Goal: Task Accomplishment & Management: Manage account settings

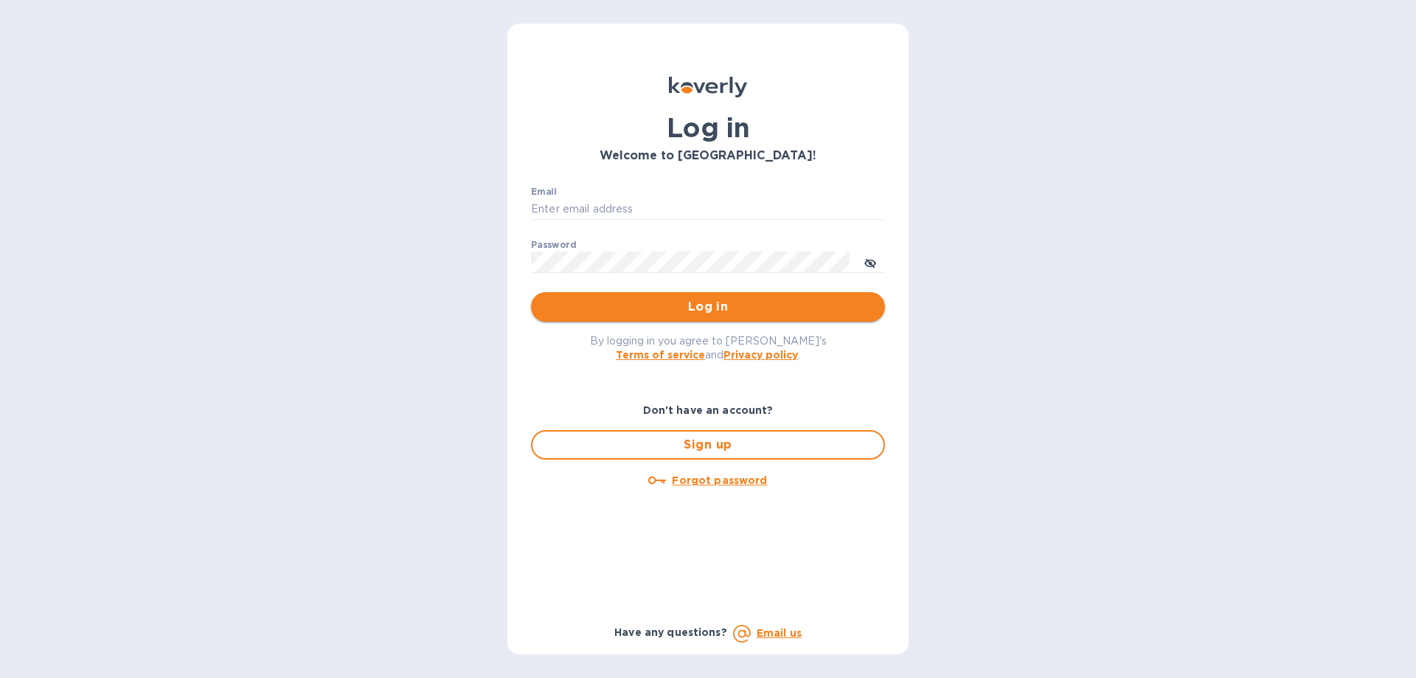
type input "ch@supremelightingny.com"
click at [680, 308] on span "Log in" at bounding box center [708, 307] width 330 height 18
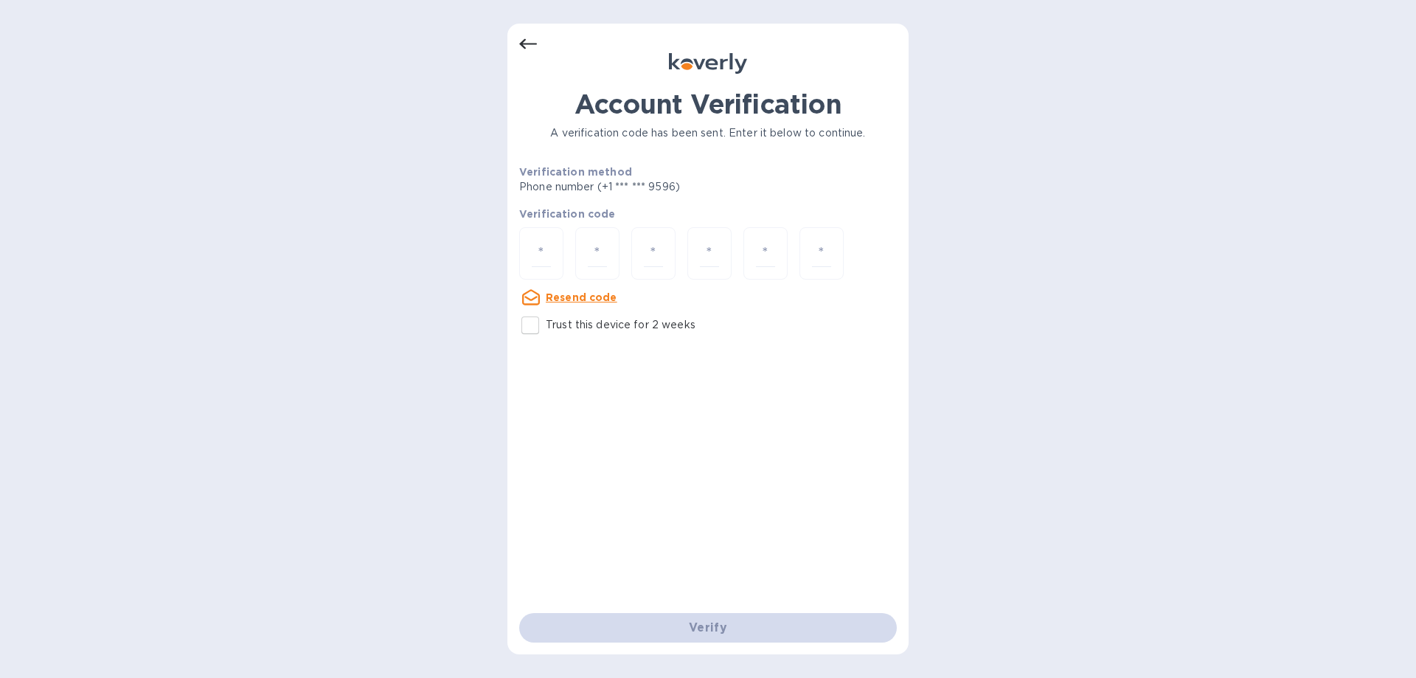
click at [529, 326] on input "Trust this device for 2 weeks" at bounding box center [530, 325] width 31 height 31
checkbox input "true"
click at [552, 255] on div at bounding box center [541, 253] width 44 height 52
type input "6"
type input "9"
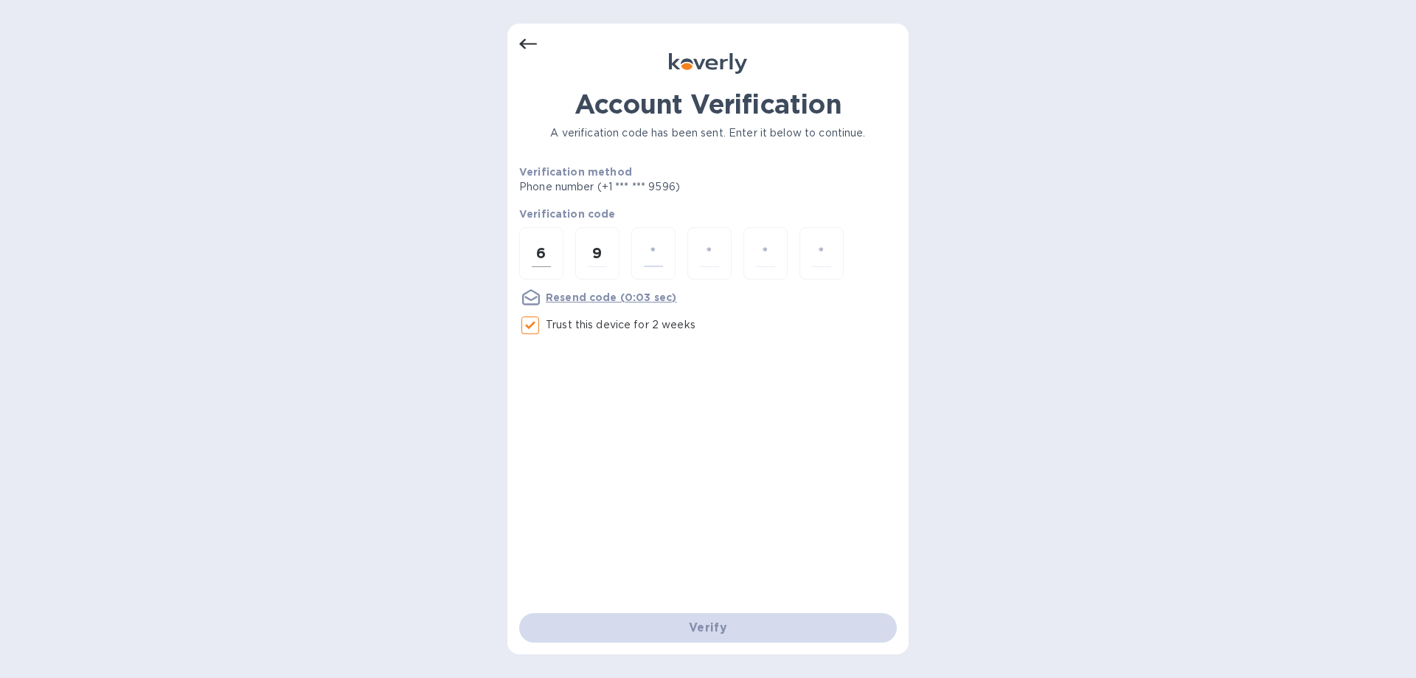
type input "7"
type input "4"
type input "3"
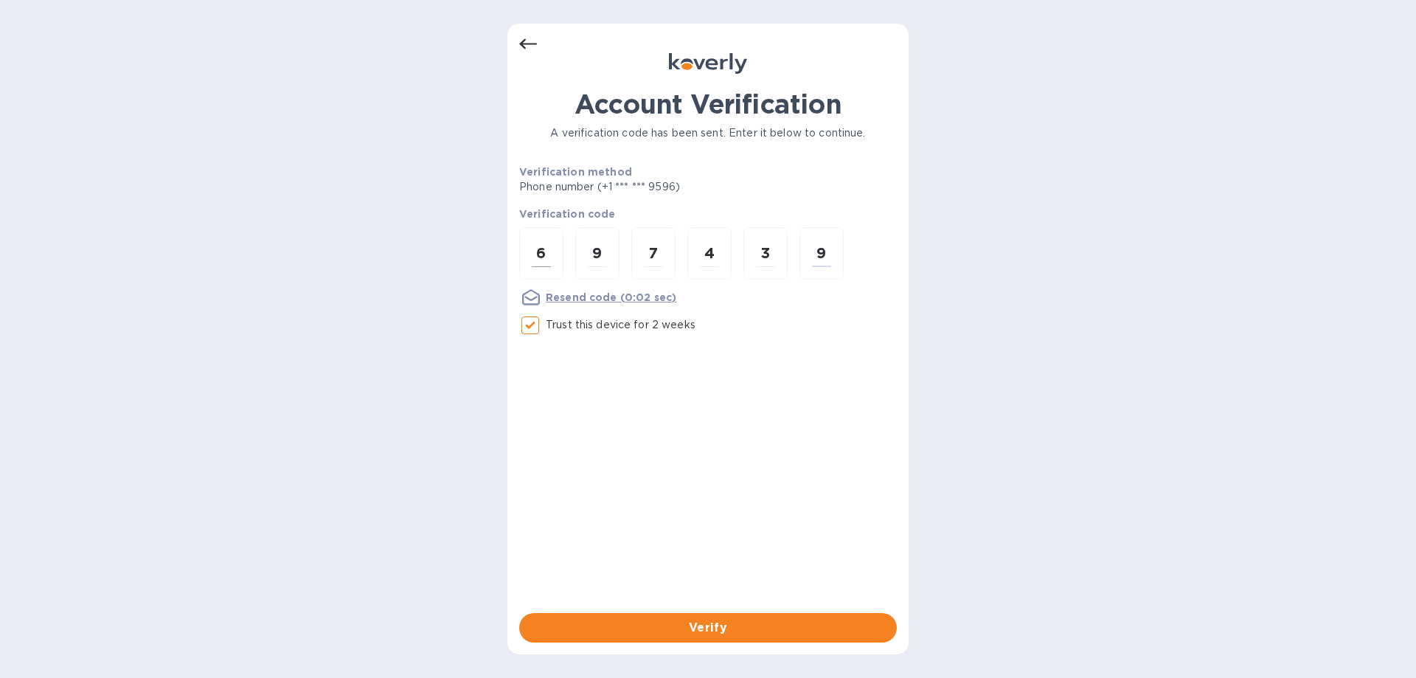
type input "9"
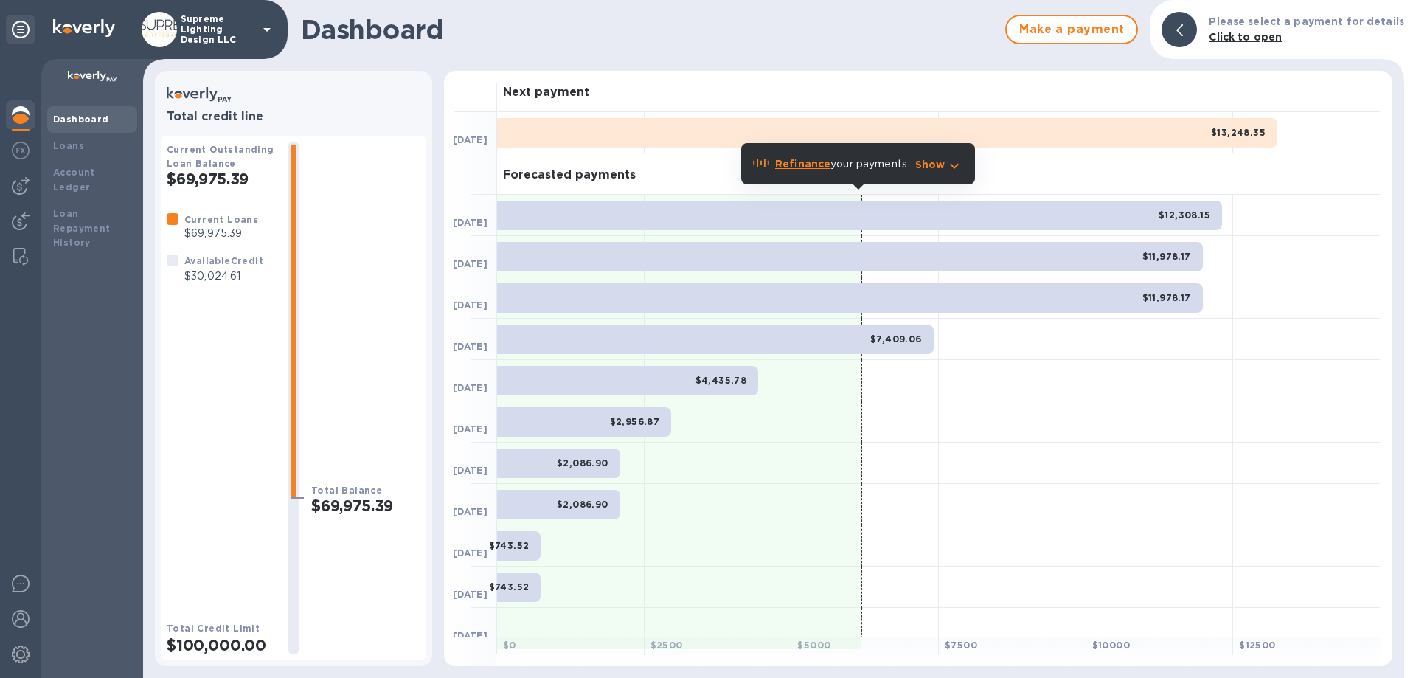
click at [239, 27] on p "Supreme Lighting Design LLC" at bounding box center [218, 29] width 74 height 31
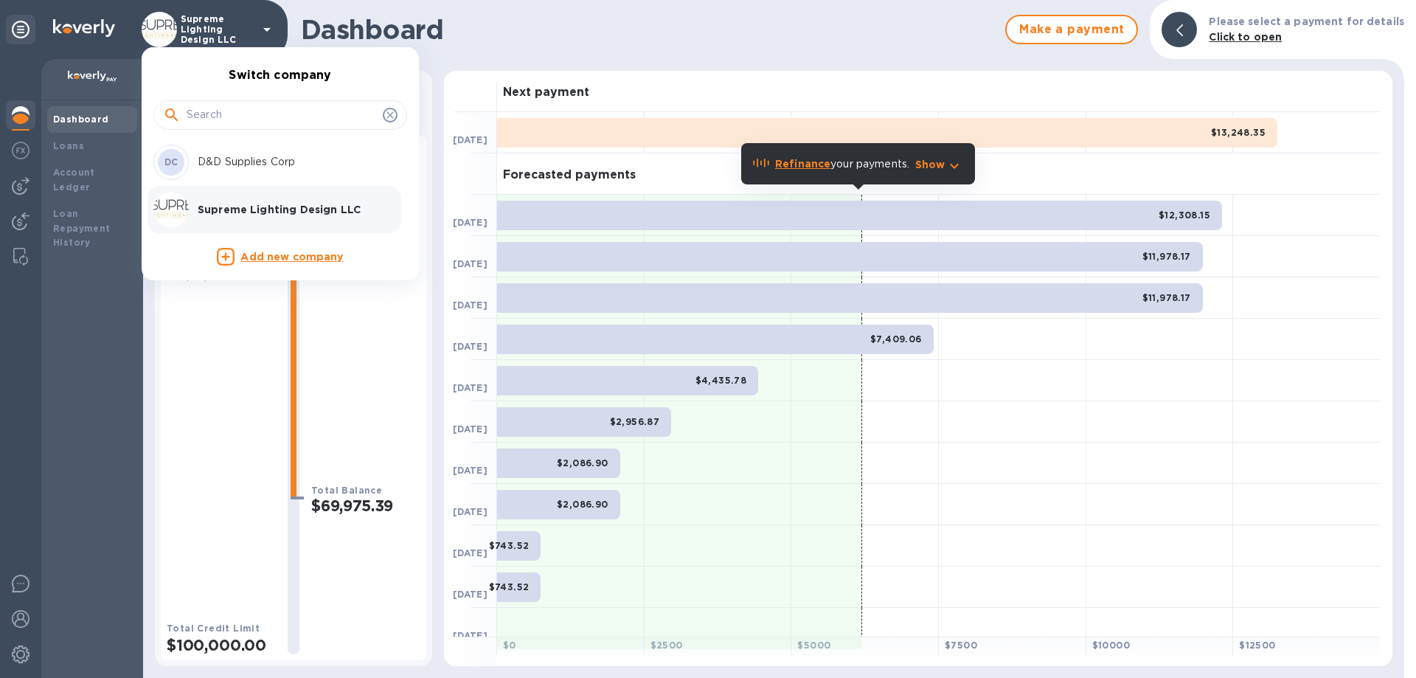
click at [219, 157] on p "D&D Supplies Corp" at bounding box center [291, 161] width 186 height 15
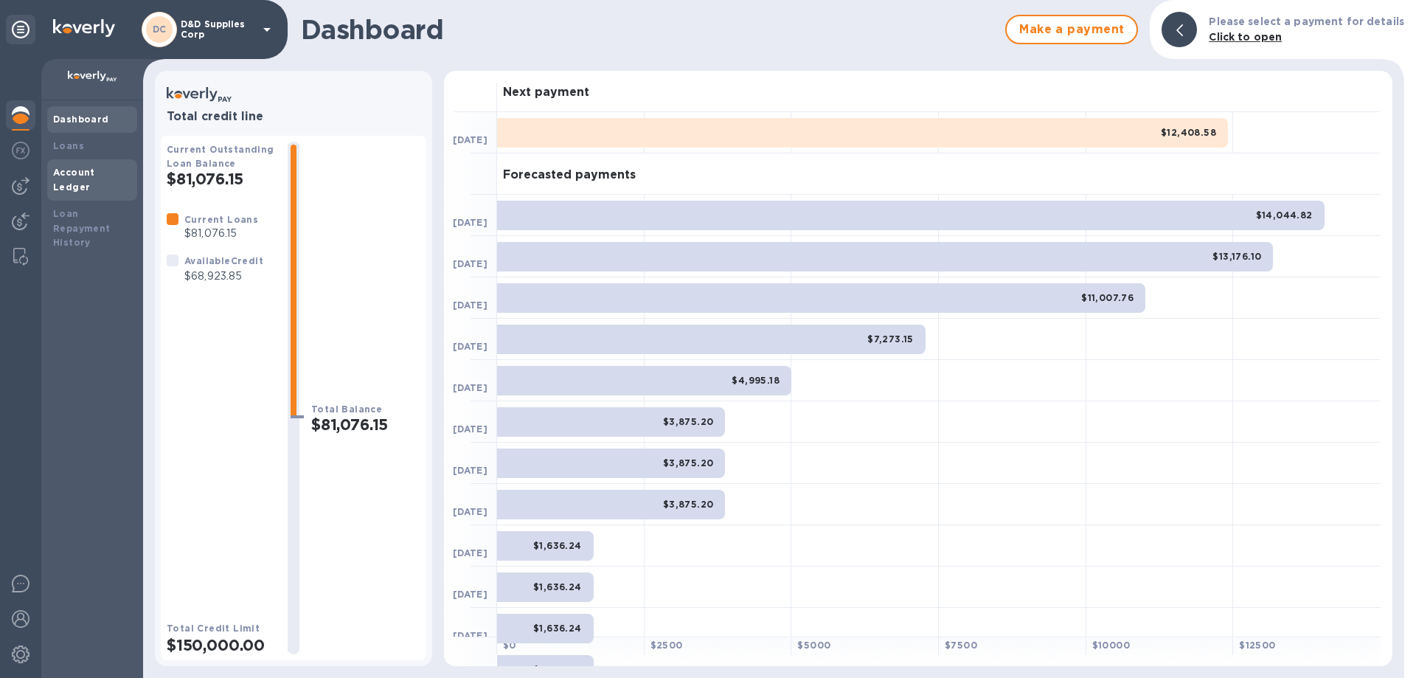
click at [85, 167] on b "Account Ledger" at bounding box center [74, 180] width 42 height 26
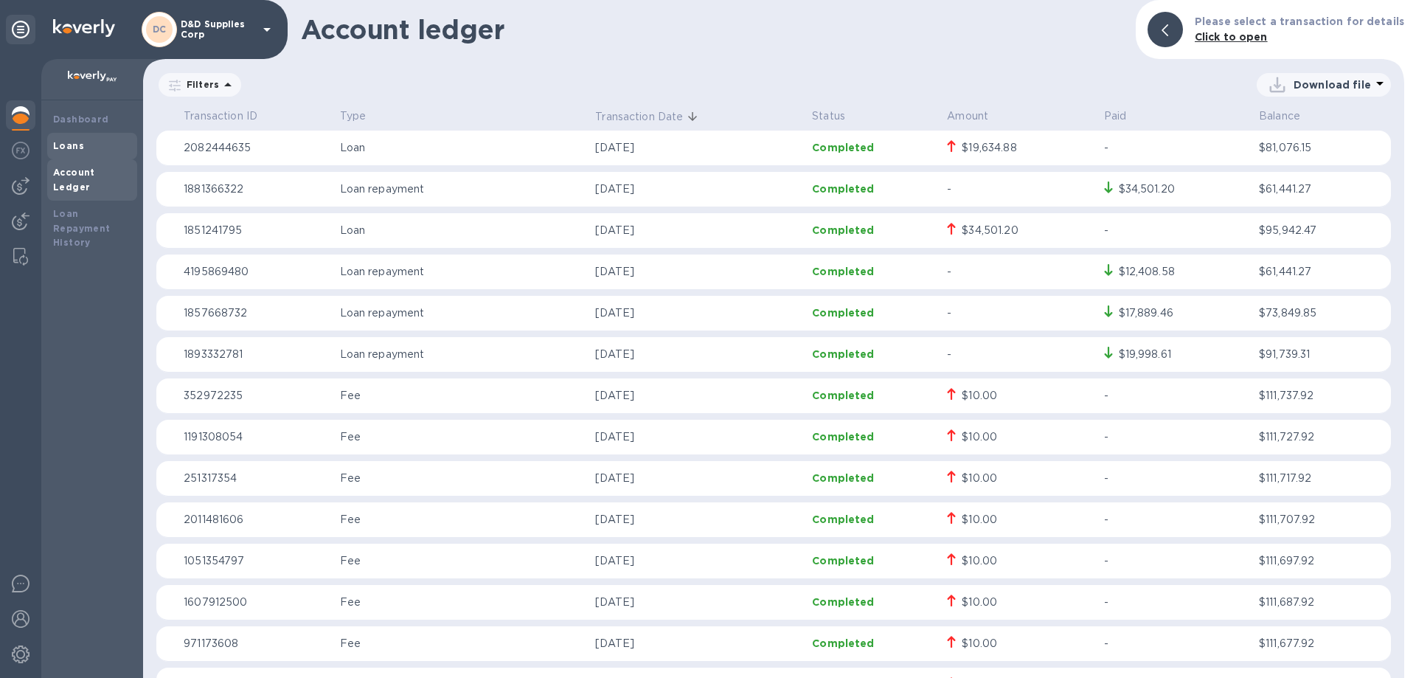
click at [78, 146] on b "Loans" at bounding box center [68, 145] width 31 height 11
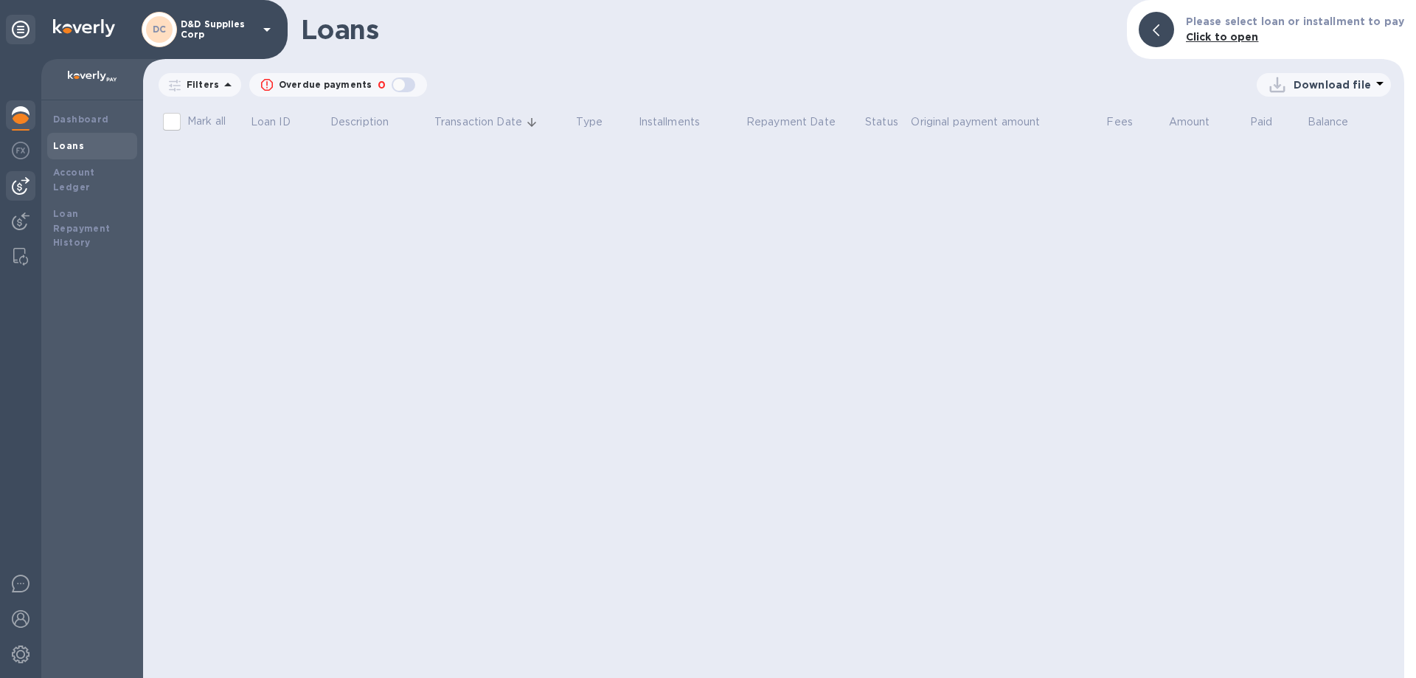
click at [20, 184] on img at bounding box center [21, 186] width 18 height 18
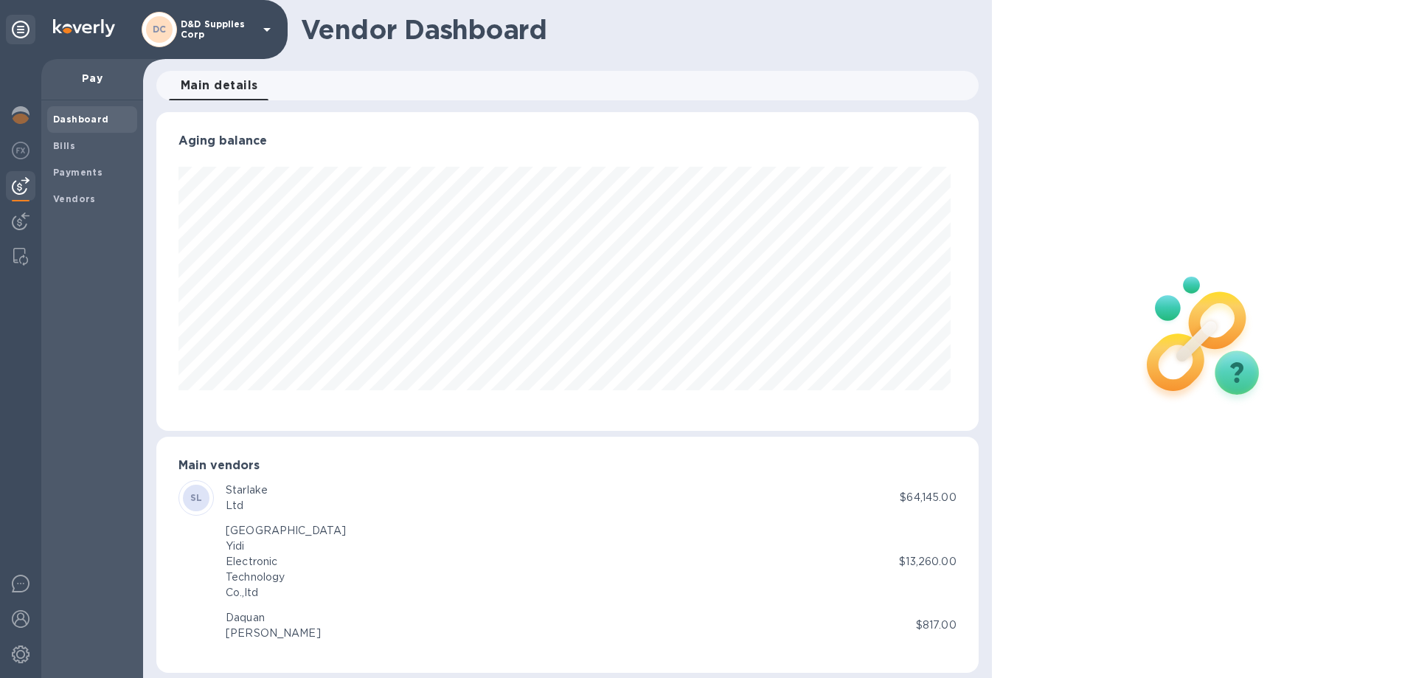
scroll to position [319, 816]
click at [78, 195] on b "Vendors" at bounding box center [74, 198] width 43 height 11
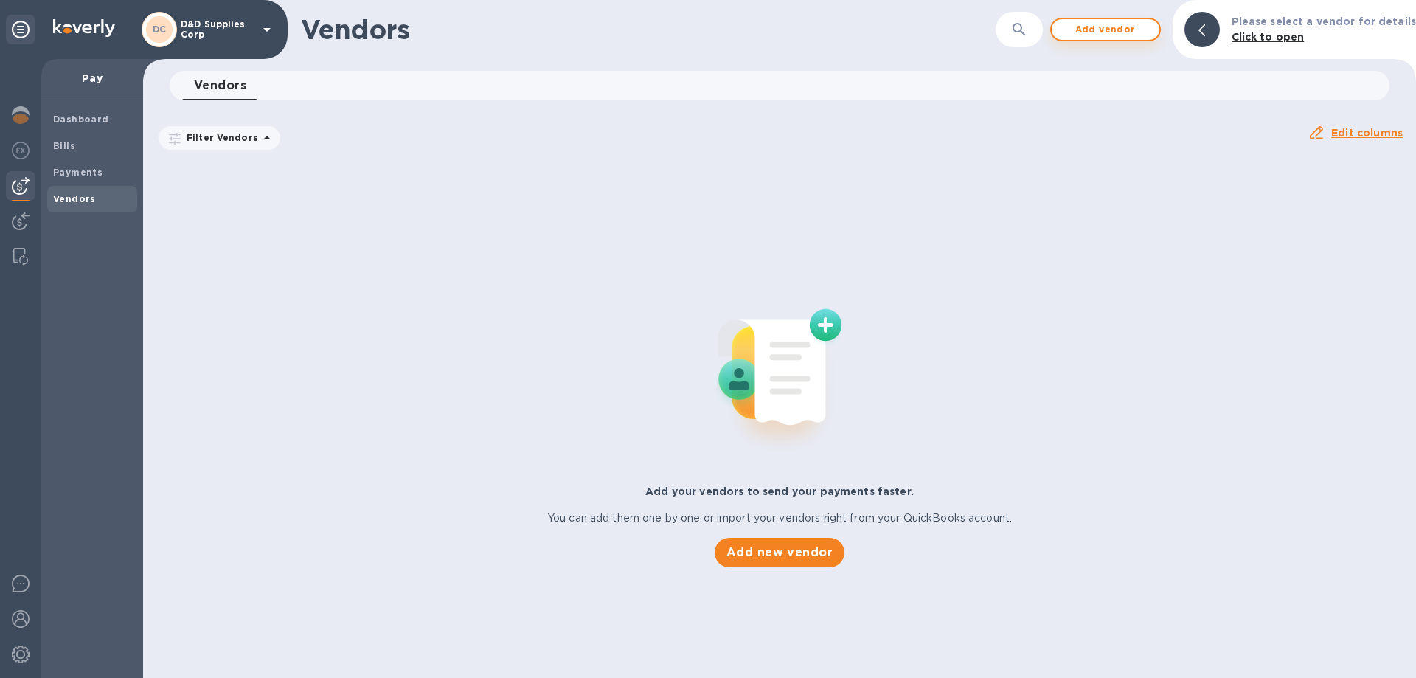
click at [1102, 34] on span "Add vendor" at bounding box center [1105, 30] width 84 height 18
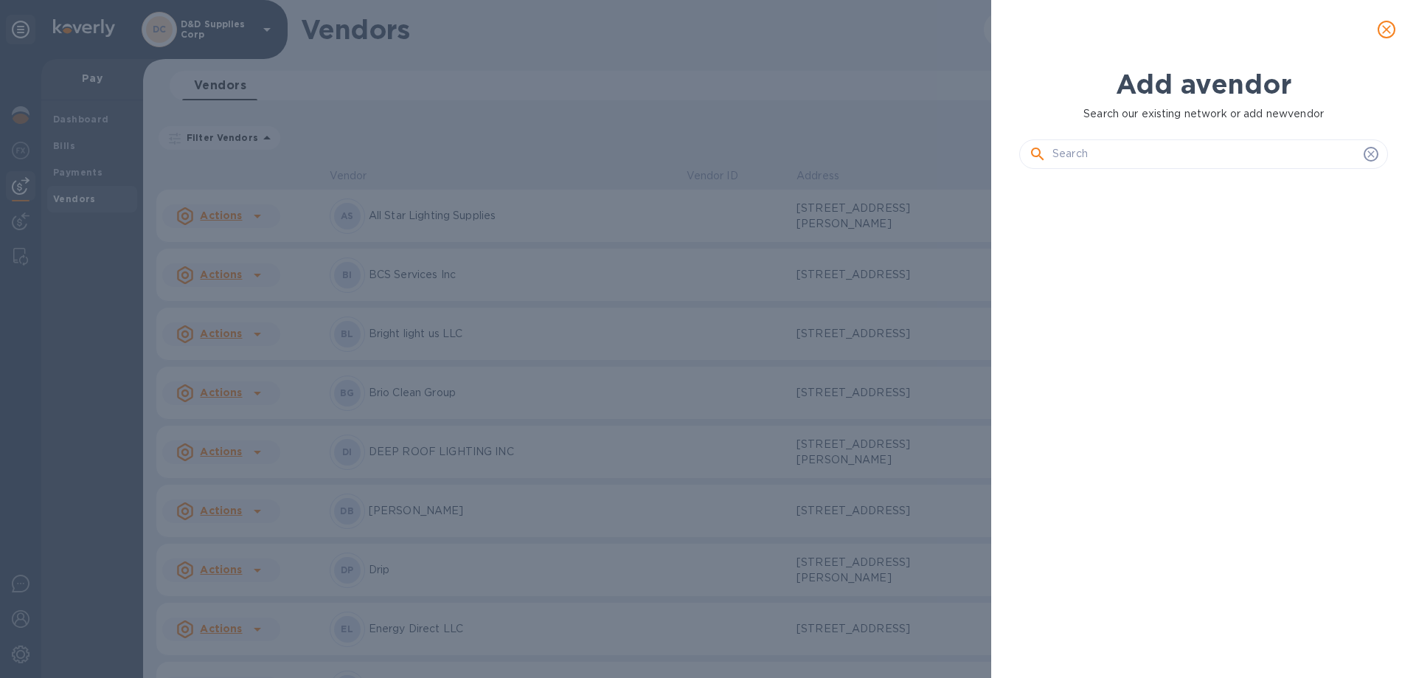
scroll to position [447, 375]
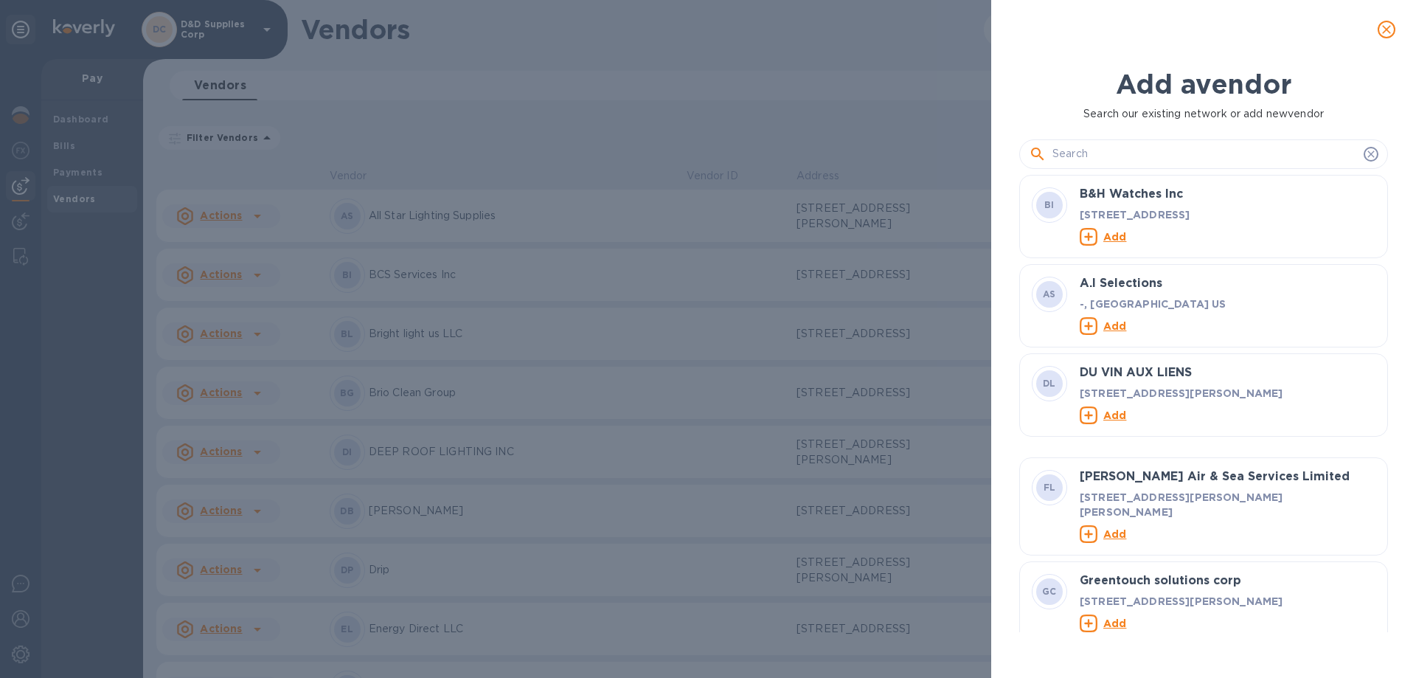
click at [1130, 164] on input "text" at bounding box center [1204, 154] width 305 height 22
paste input "S DESIGN MASTER INC"
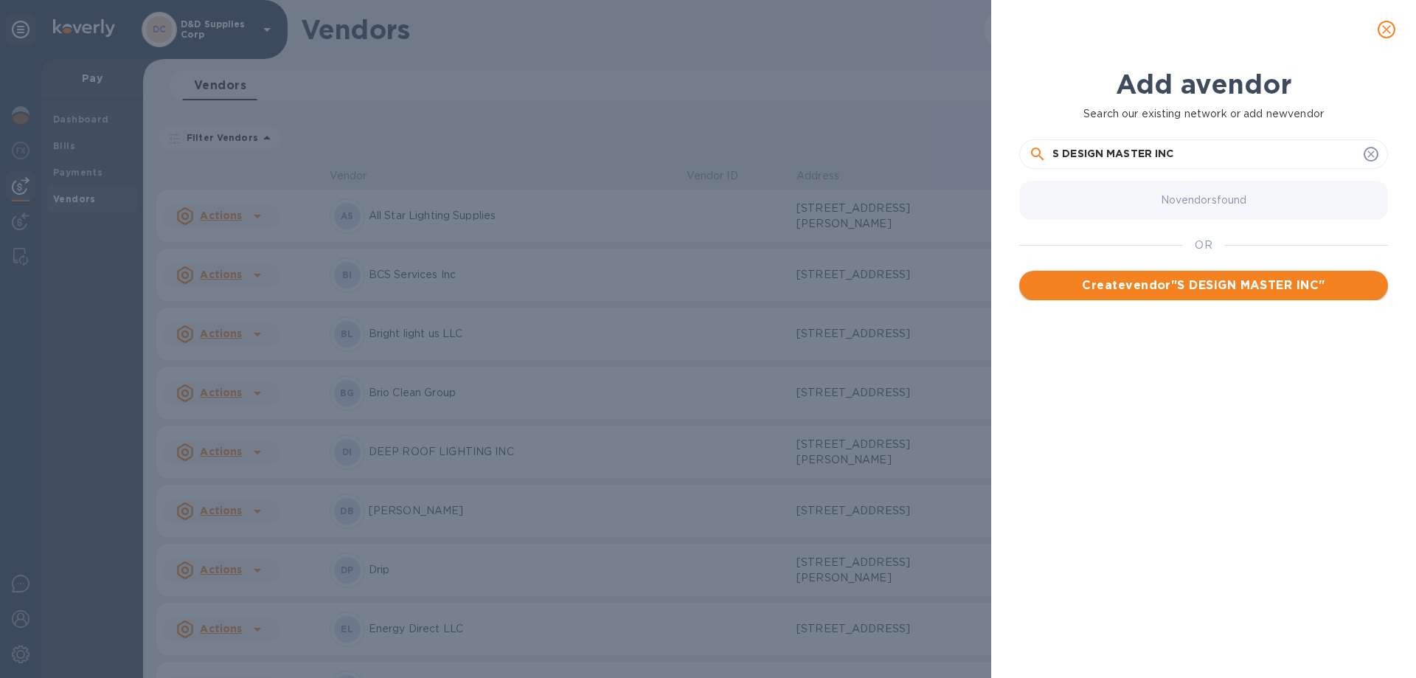
type input "S DESIGN MASTER INC"
click at [1167, 284] on span "Create vendor " S DESIGN MASTER INC "" at bounding box center [1203, 286] width 345 height 18
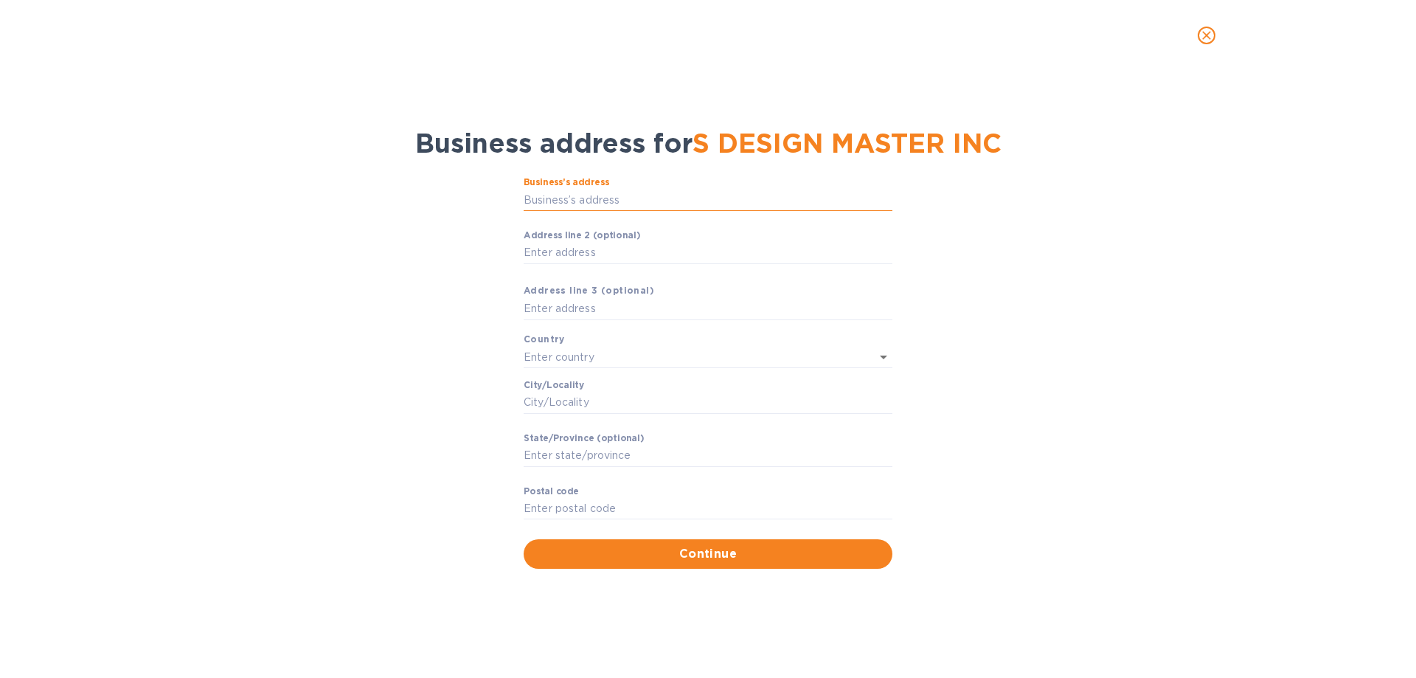
click at [600, 206] on input "Business’s аddress" at bounding box center [708, 200] width 369 height 22
paste input "2189 BRADEN CT, TOMS RIVER NJ, 08755"
type input "2189 Braden Court"
type input "United States"
type input "Toms River"
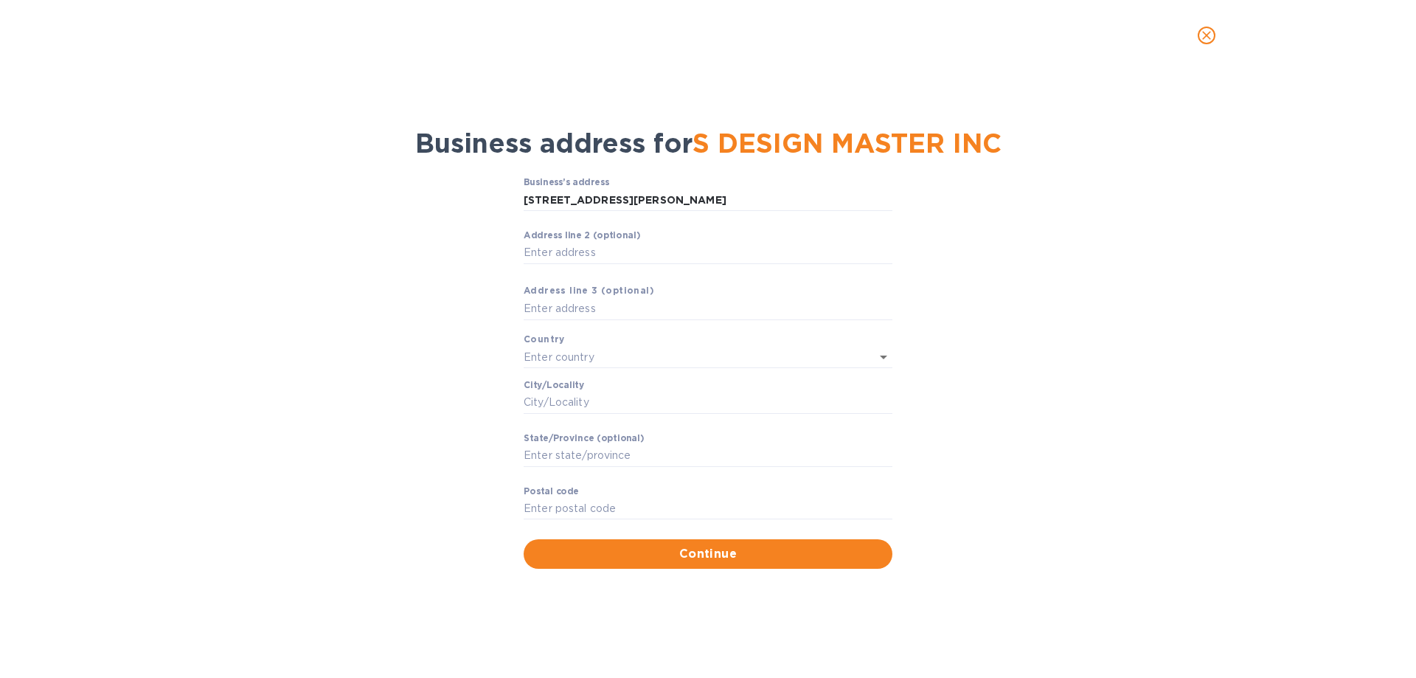
type input "NJ"
type input "08755"
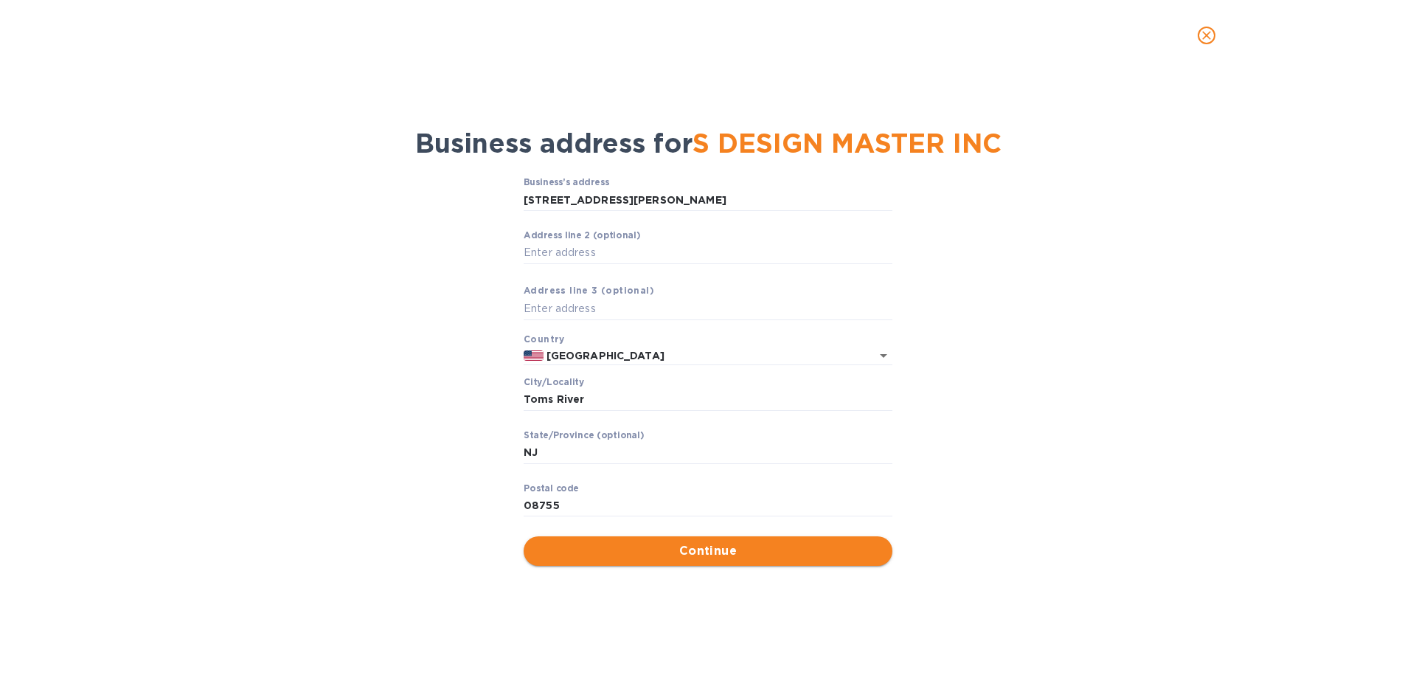
click at [623, 553] on span "Continue" at bounding box center [707, 551] width 345 height 18
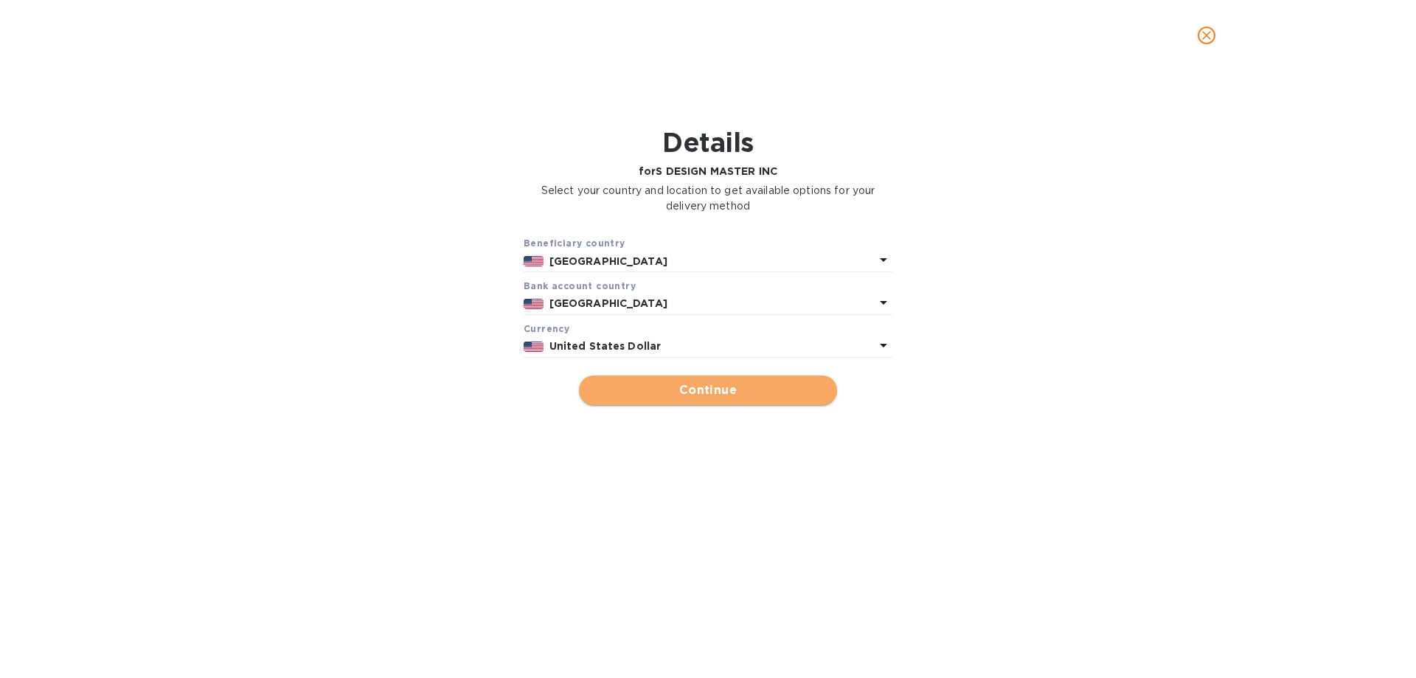
click at [661, 389] on span "Continue" at bounding box center [708, 390] width 235 height 18
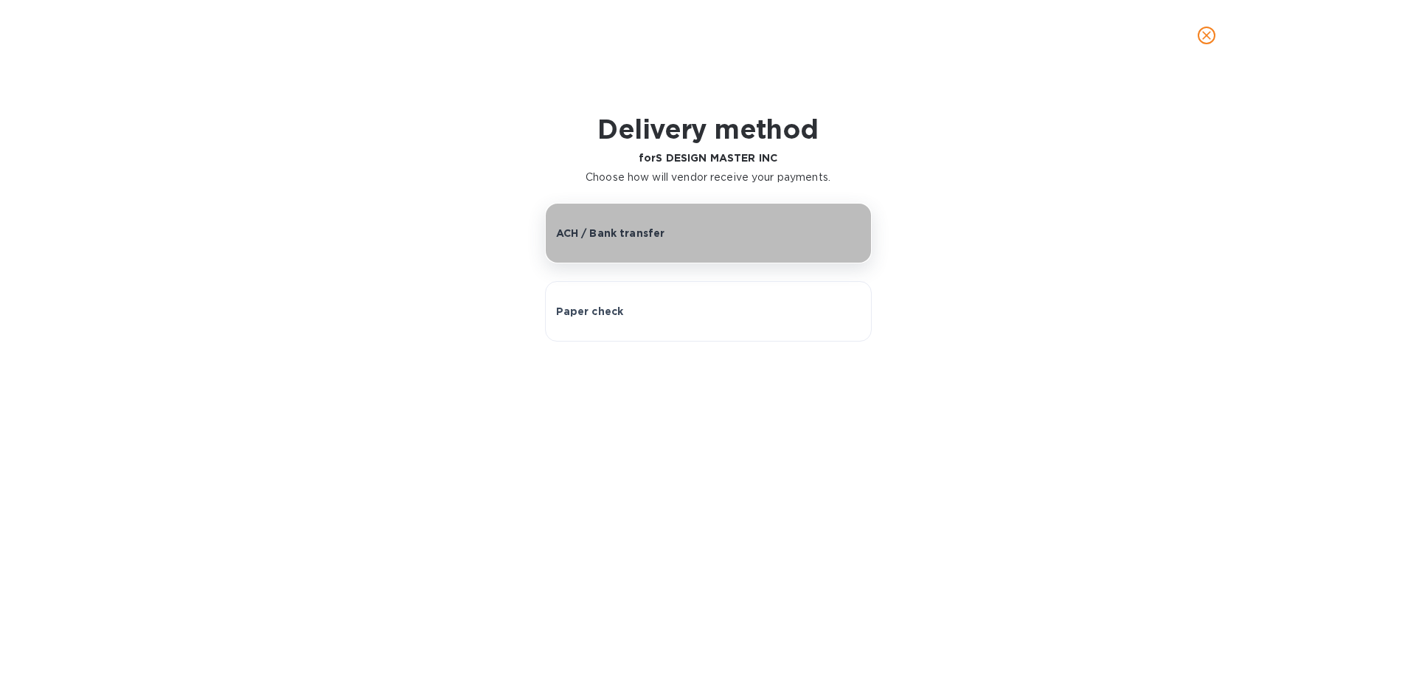
click at [657, 233] on p "ACH / Bank transfer" at bounding box center [610, 233] width 109 height 15
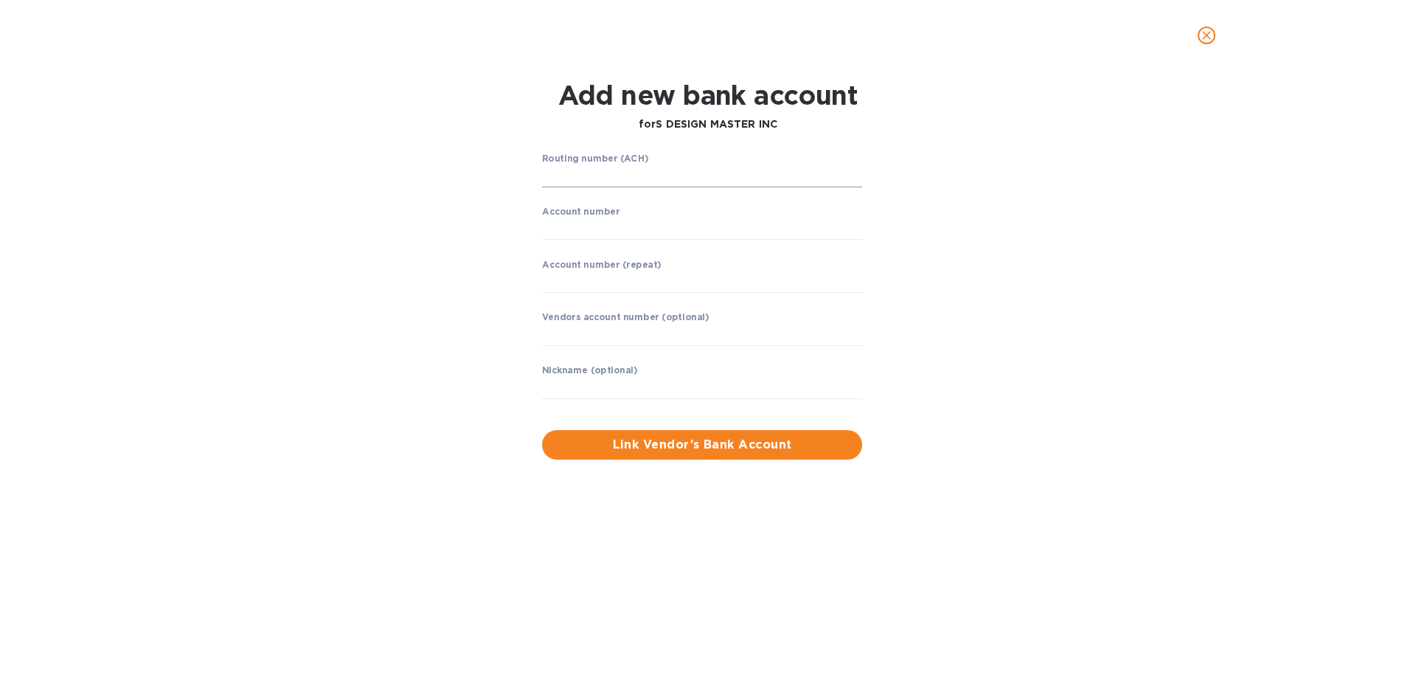
click at [610, 176] on input "string" at bounding box center [702, 176] width 320 height 22
click at [635, 184] on input "string" at bounding box center [702, 176] width 320 height 22
type input "021000021"
click at [580, 230] on input "string" at bounding box center [702, 229] width 320 height 22
type input "918912186"
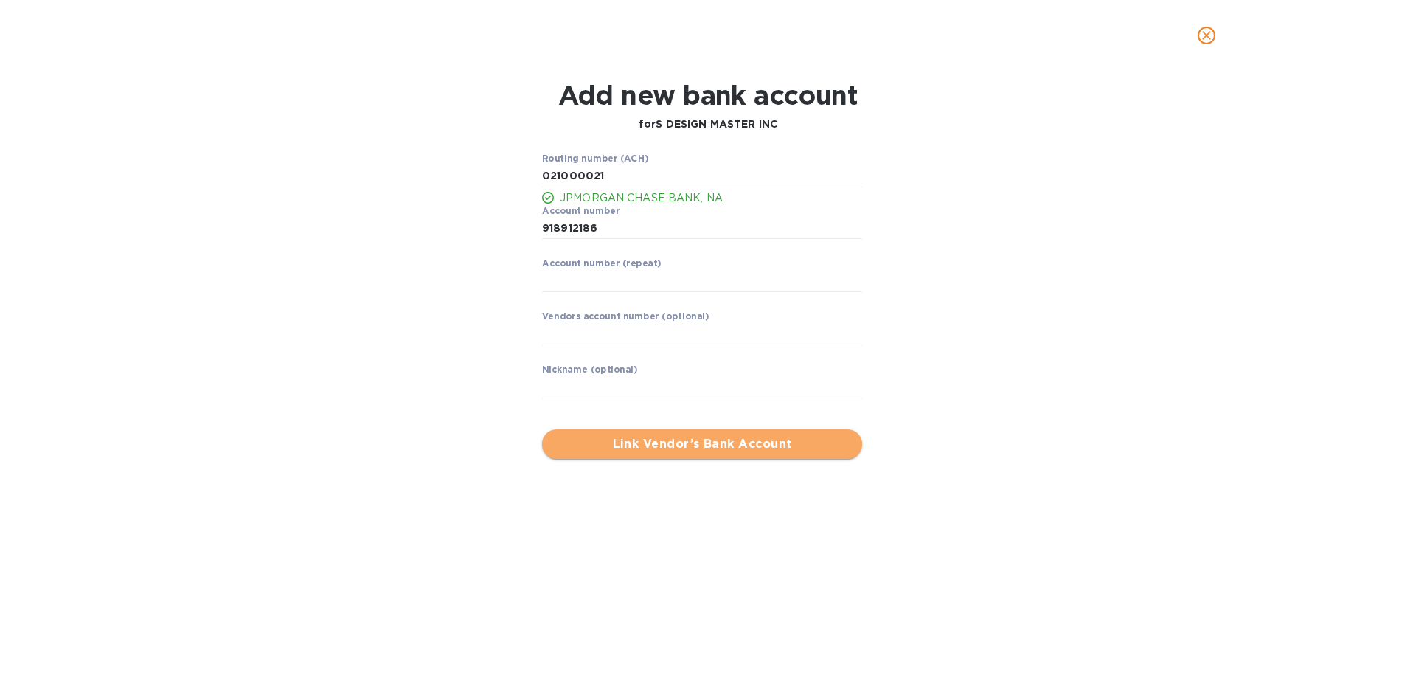
click at [680, 450] on span "Link Vendor’s Bank Account" at bounding box center [702, 444] width 296 height 18
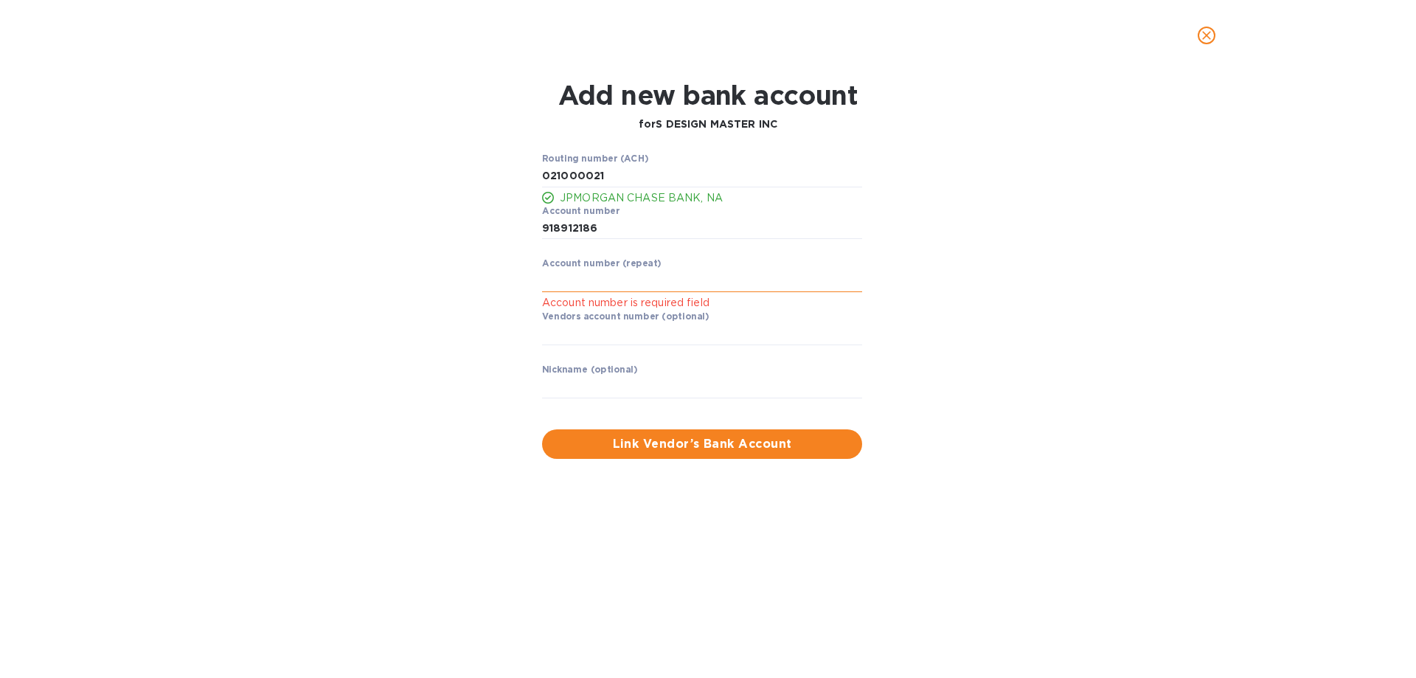
click at [632, 278] on input "string" at bounding box center [702, 281] width 320 height 22
type input "918912186"
click at [673, 320] on label "Vendors account number (optional)" at bounding box center [625, 317] width 167 height 9
click at [704, 447] on span "Link Vendor’s Bank Account" at bounding box center [702, 444] width 296 height 18
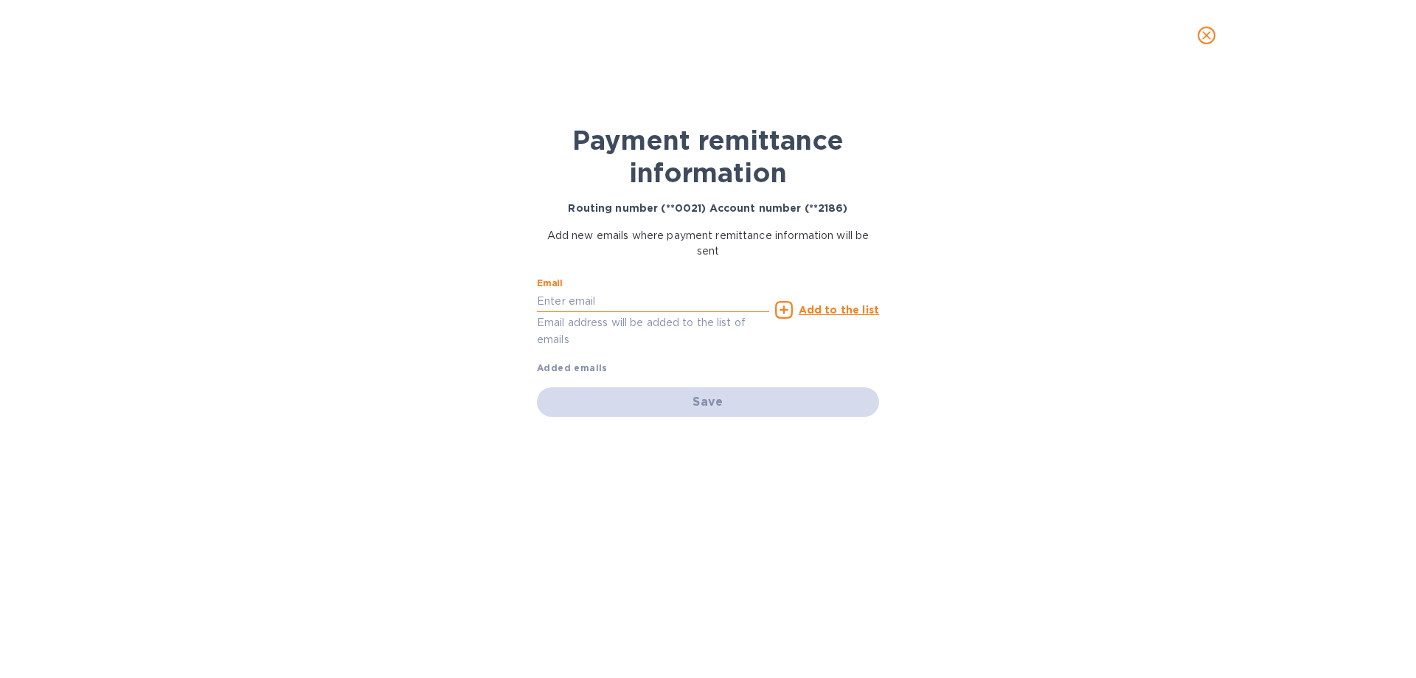
drag, startPoint x: 649, startPoint y: 299, endPoint x: 603, endPoint y: 299, distance: 45.7
click at [649, 299] on input "text" at bounding box center [653, 301] width 232 height 22
paste input "seymour@sdesignmaster.com"
type input "seymour@sdesignmaster.com"
click at [792, 360] on div "Email seymour@sdesignmaster.com Email address will be added to the list of emai…" at bounding box center [708, 323] width 342 height 105
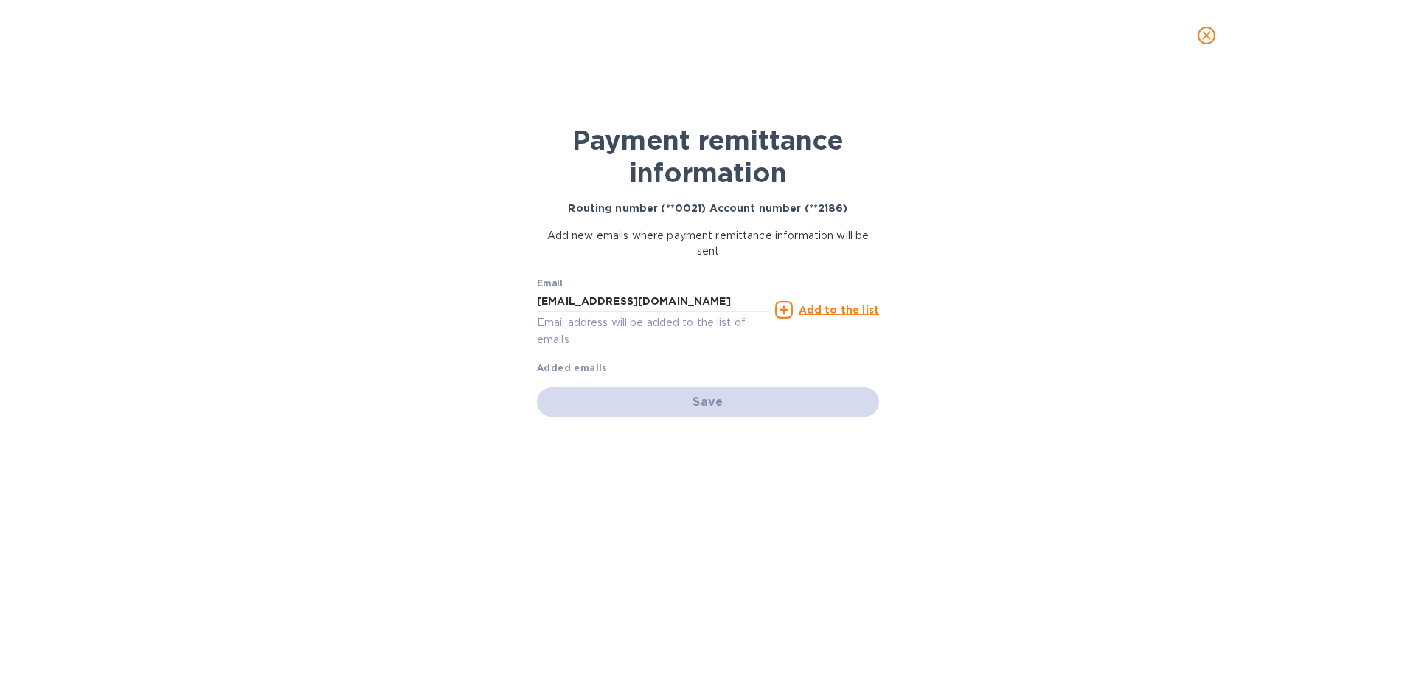
click at [830, 312] on u "Add to the list" at bounding box center [839, 310] width 80 height 12
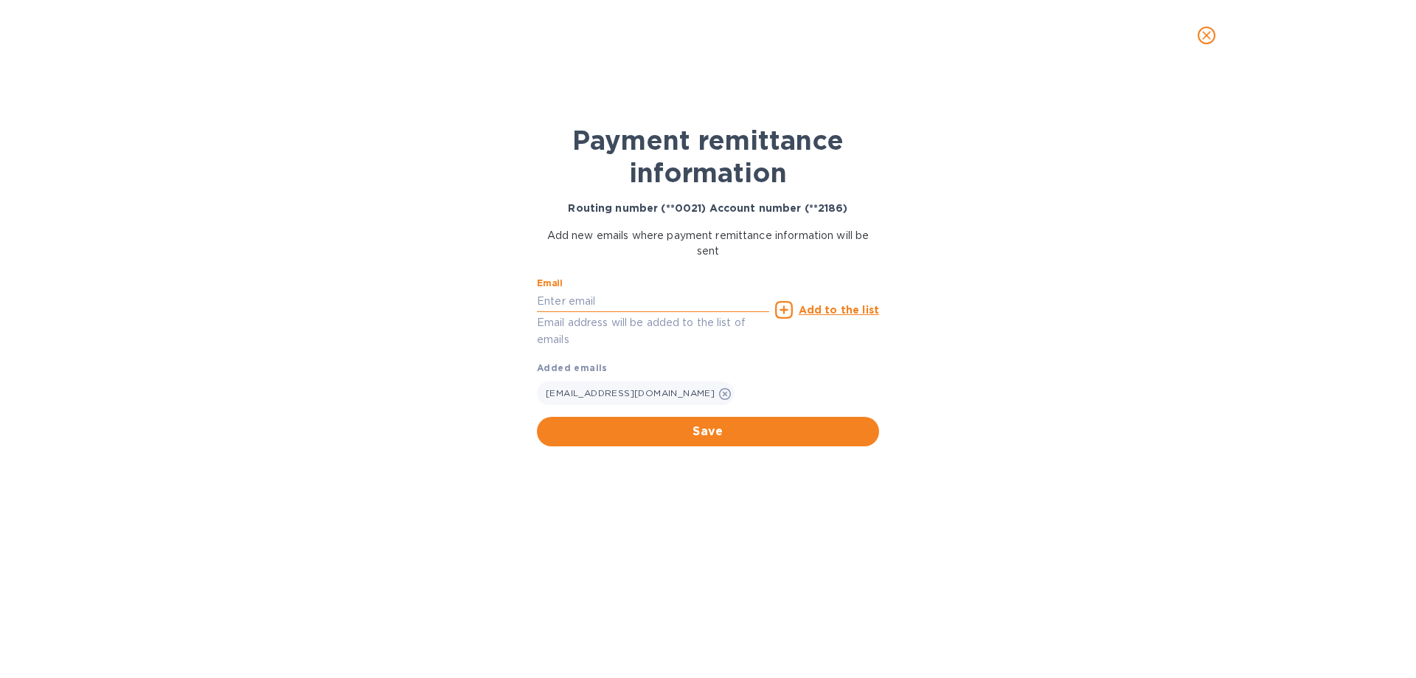
click at [633, 301] on input "text" at bounding box center [653, 301] width 232 height 22
paste input "billing@sdesignmaster.com"
type input "billing@sdesignmaster.com"
click at [832, 311] on u "Add to the list" at bounding box center [839, 310] width 80 height 12
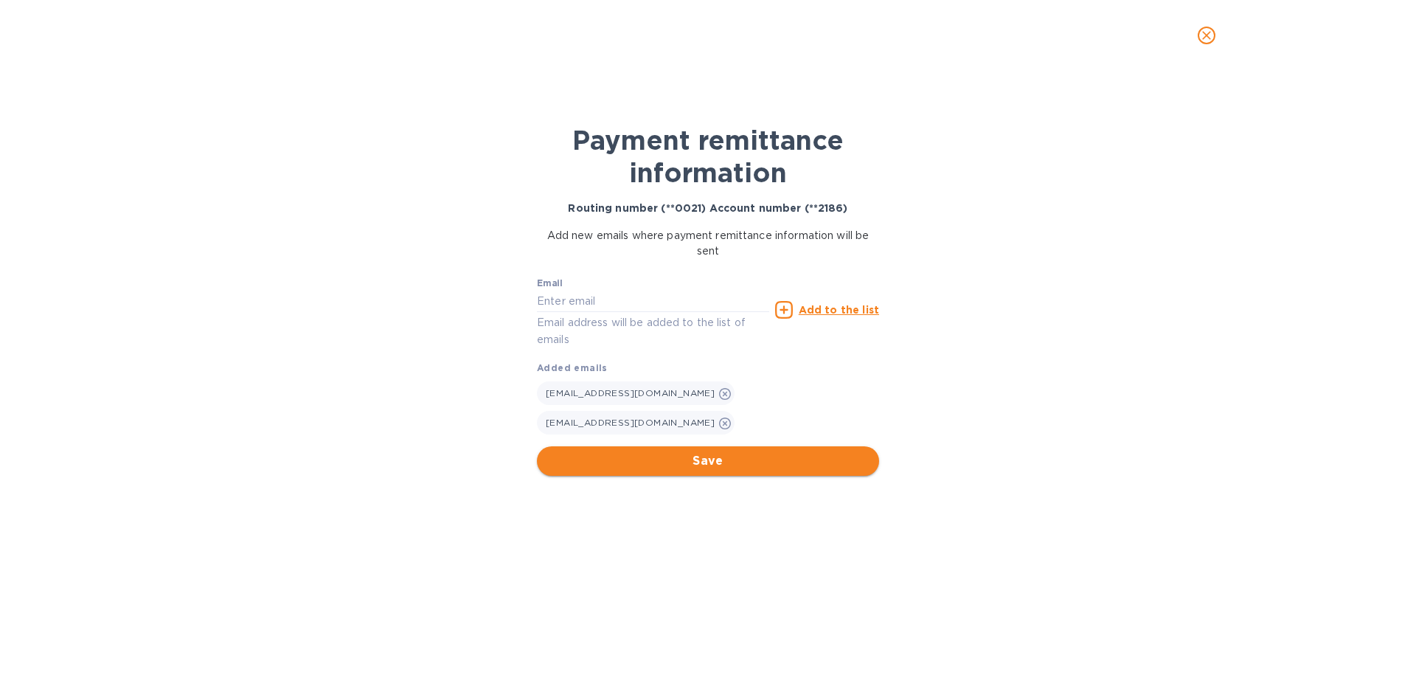
click at [729, 452] on span "Save" at bounding box center [708, 461] width 319 height 18
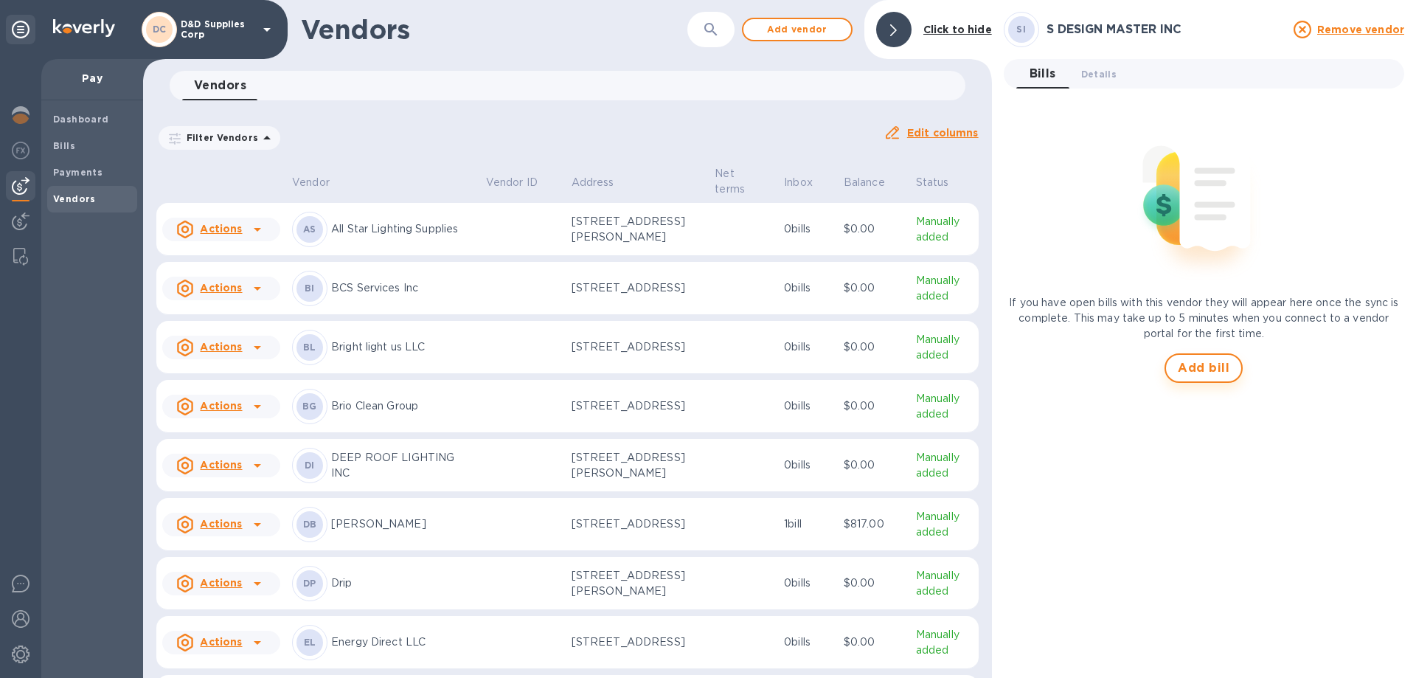
click at [1218, 372] on span "Add bill" at bounding box center [1204, 368] width 52 height 18
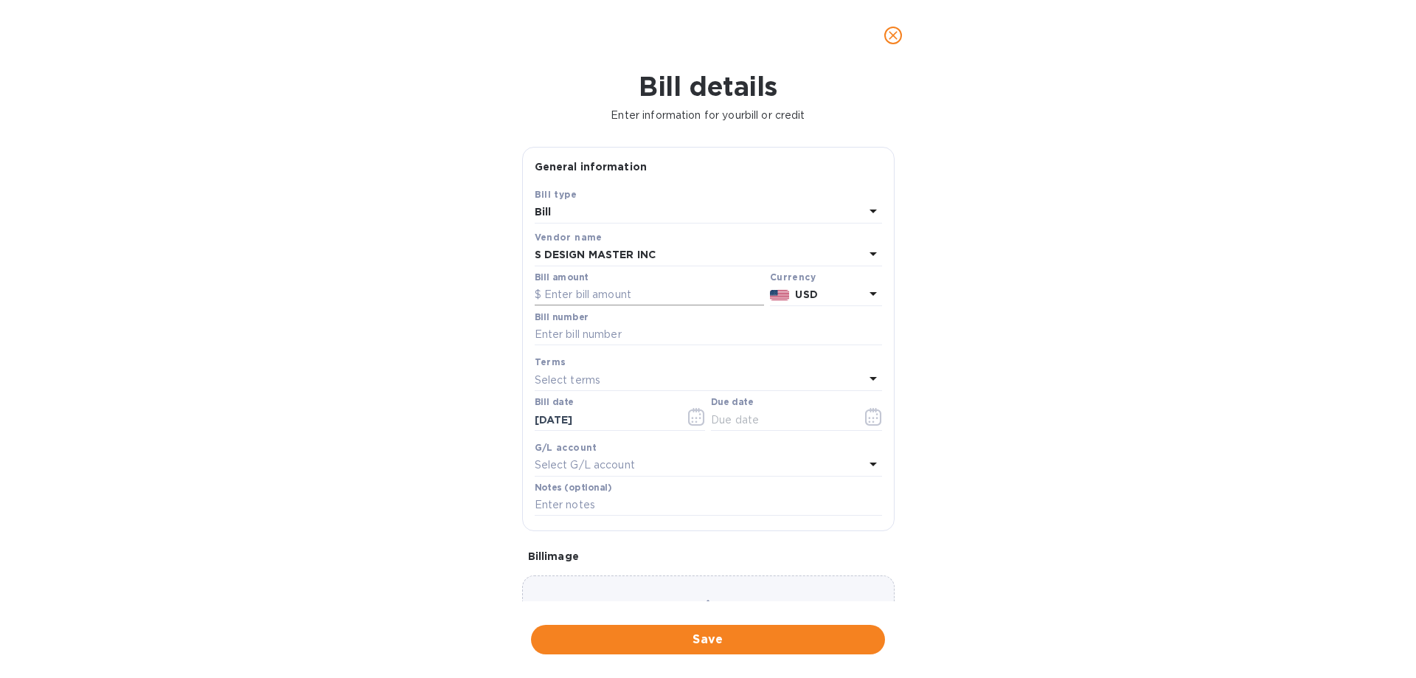
click at [588, 293] on input "text" at bounding box center [649, 295] width 229 height 22
type input "49,500"
type input "2321"
click at [872, 420] on icon "button" at bounding box center [873, 417] width 17 height 18
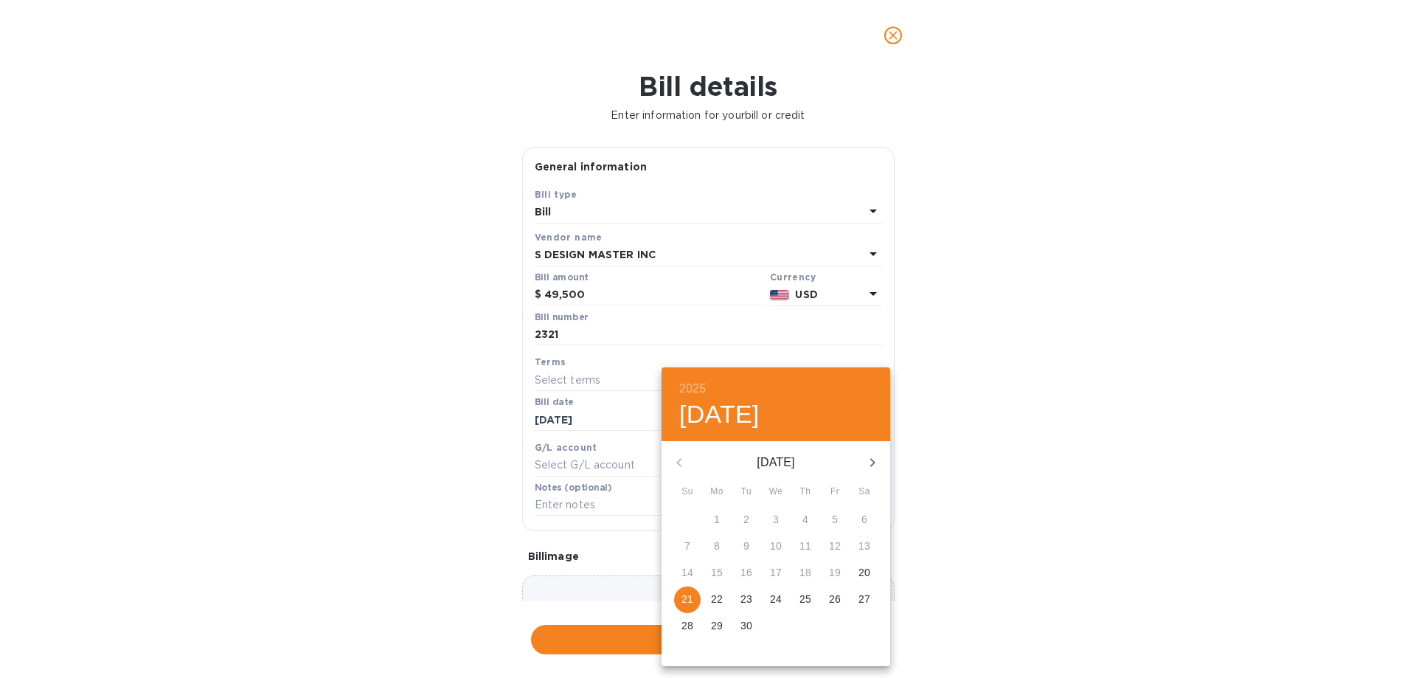
click at [684, 598] on p "21" at bounding box center [687, 598] width 12 height 15
type input "09/21/2025"
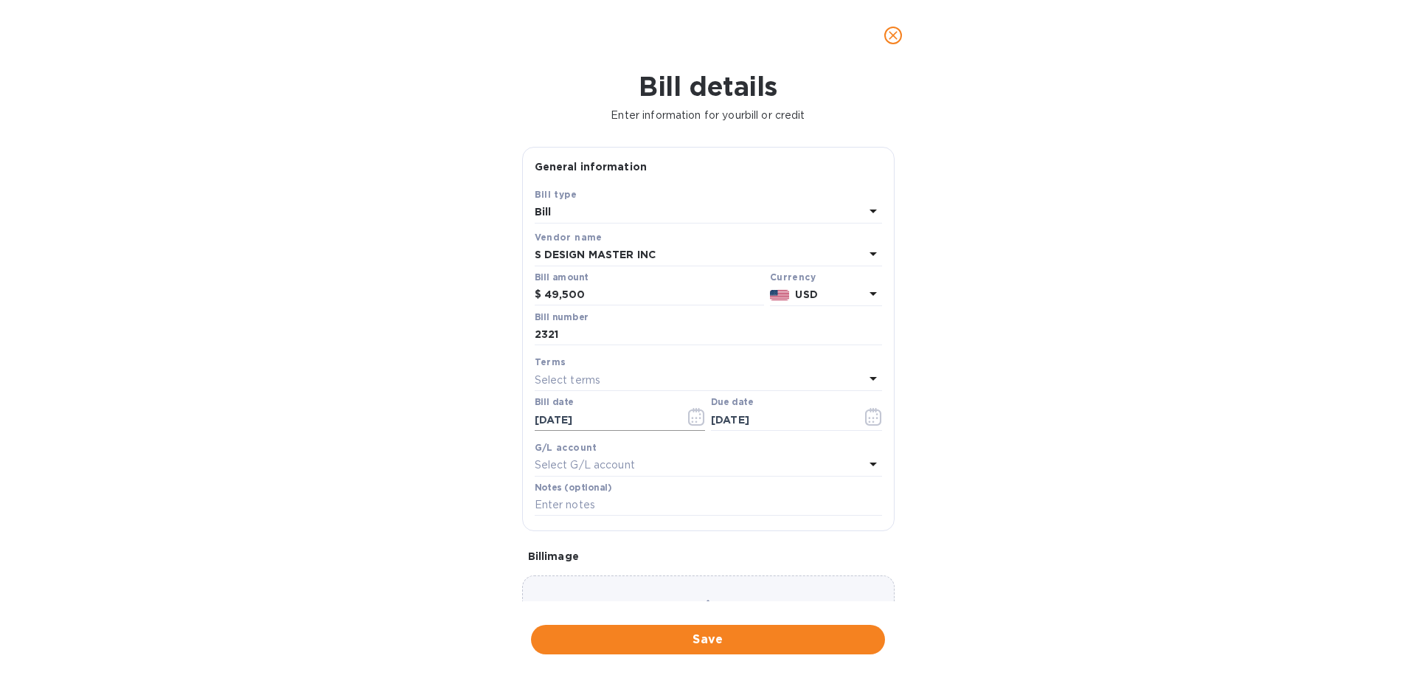
click at [699, 418] on icon "button" at bounding box center [700, 418] width 2 height 2
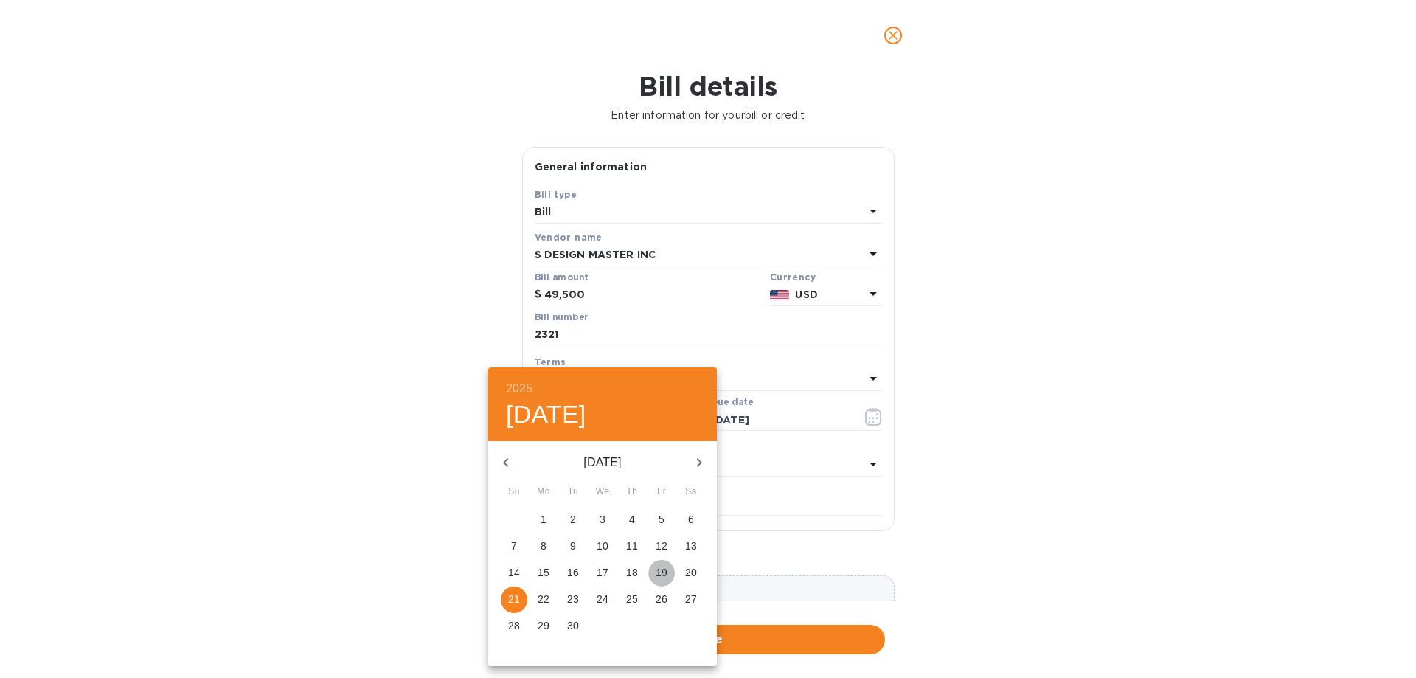
click at [667, 572] on span "19" at bounding box center [661, 572] width 27 height 15
type input "09/19/2025"
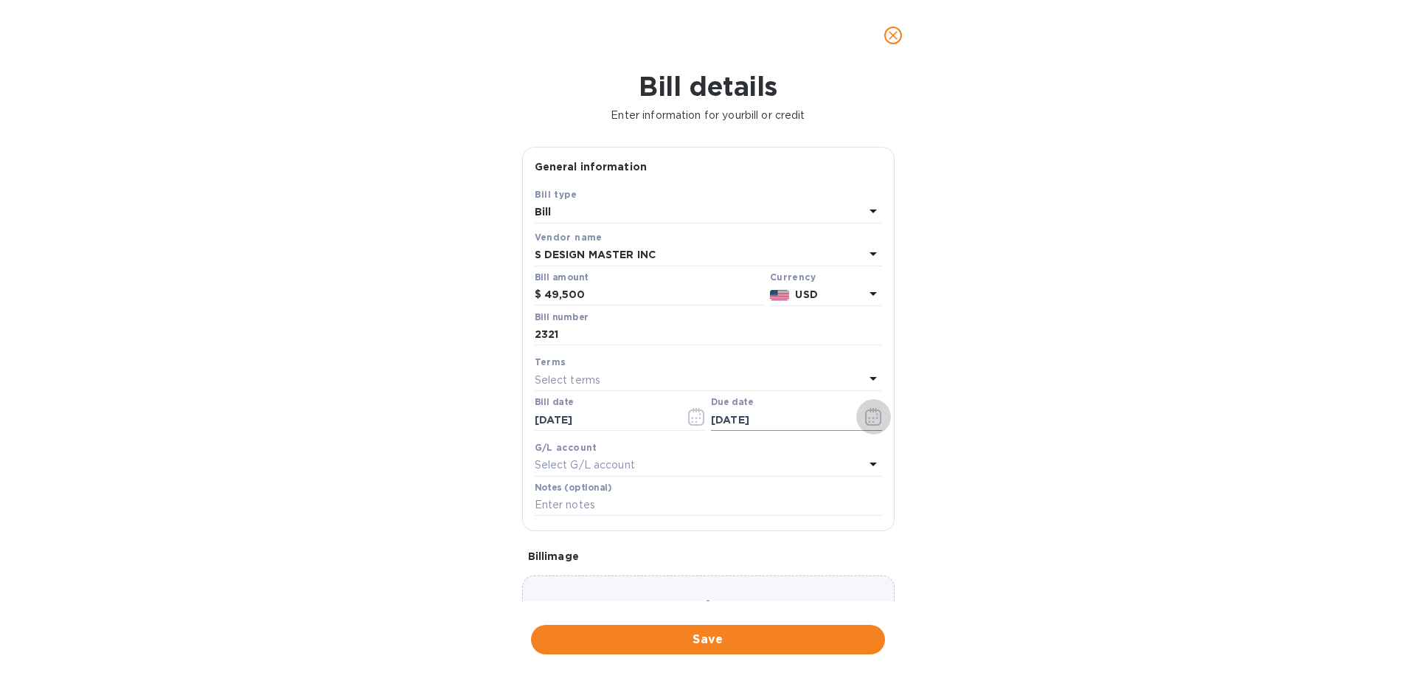
click at [858, 420] on button "button" at bounding box center [873, 416] width 35 height 35
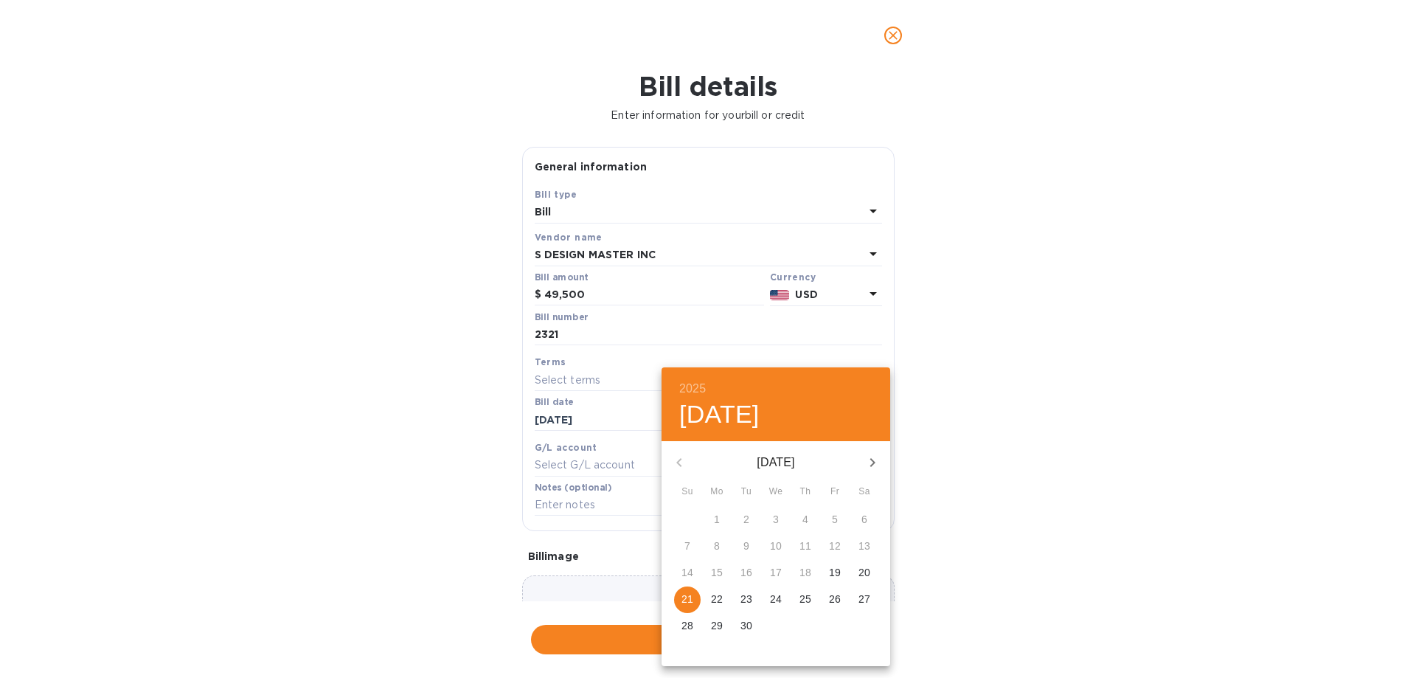
click at [830, 573] on p "19" at bounding box center [835, 572] width 12 height 15
type input "09/19/2025"
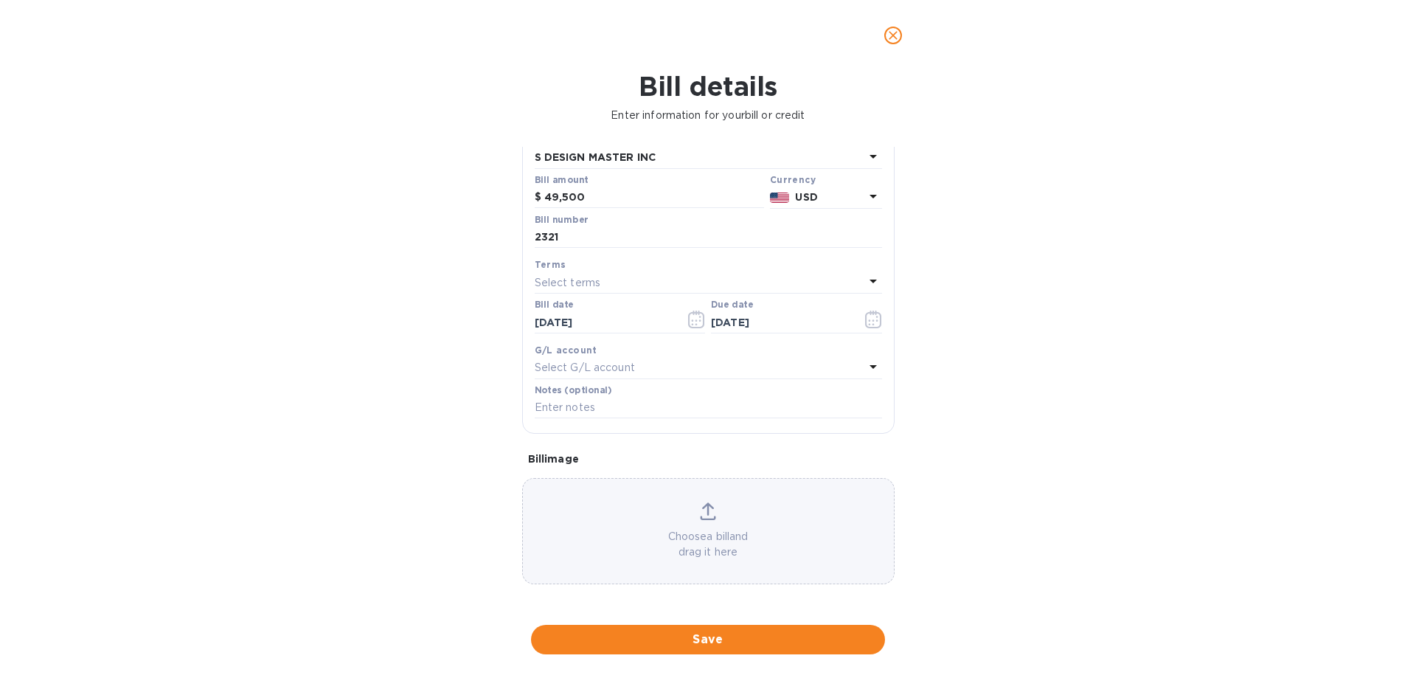
scroll to position [98, 0]
click at [702, 529] on p "Choose a bill and drag it here" at bounding box center [708, 543] width 371 height 31
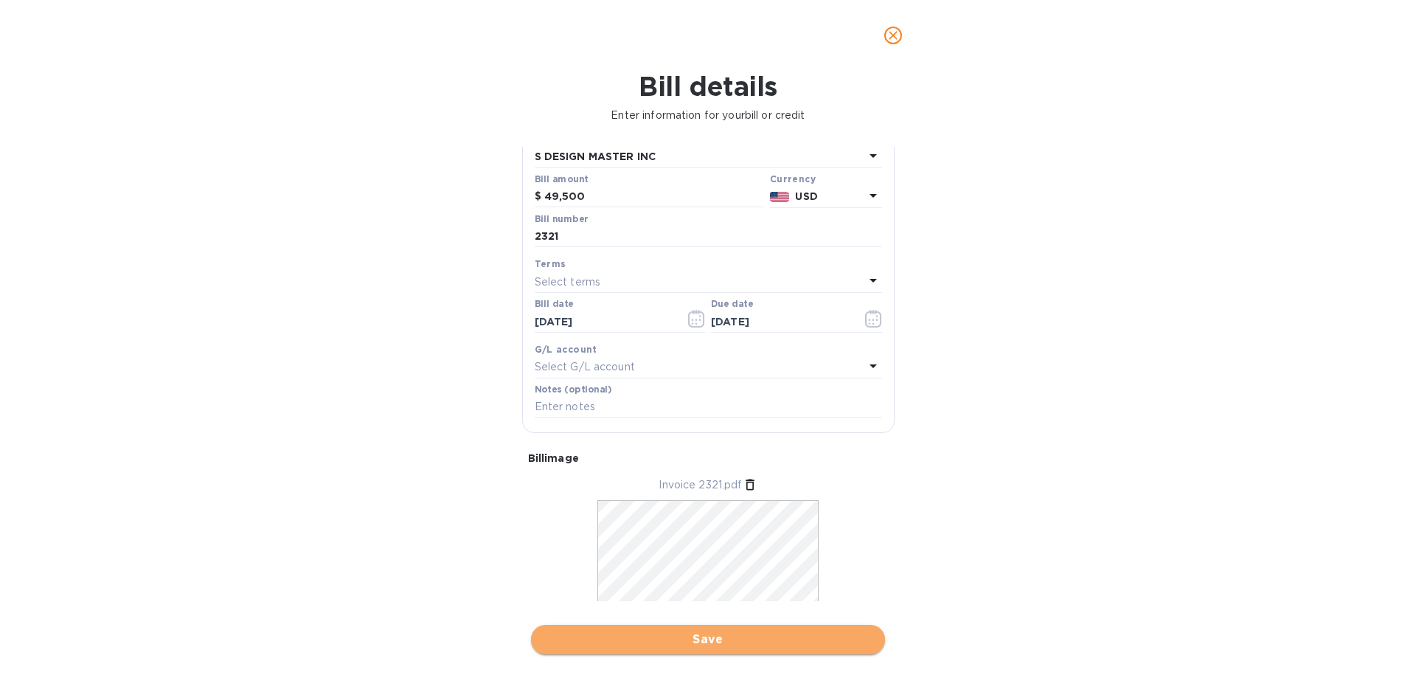
click at [701, 646] on span "Save" at bounding box center [708, 640] width 330 height 18
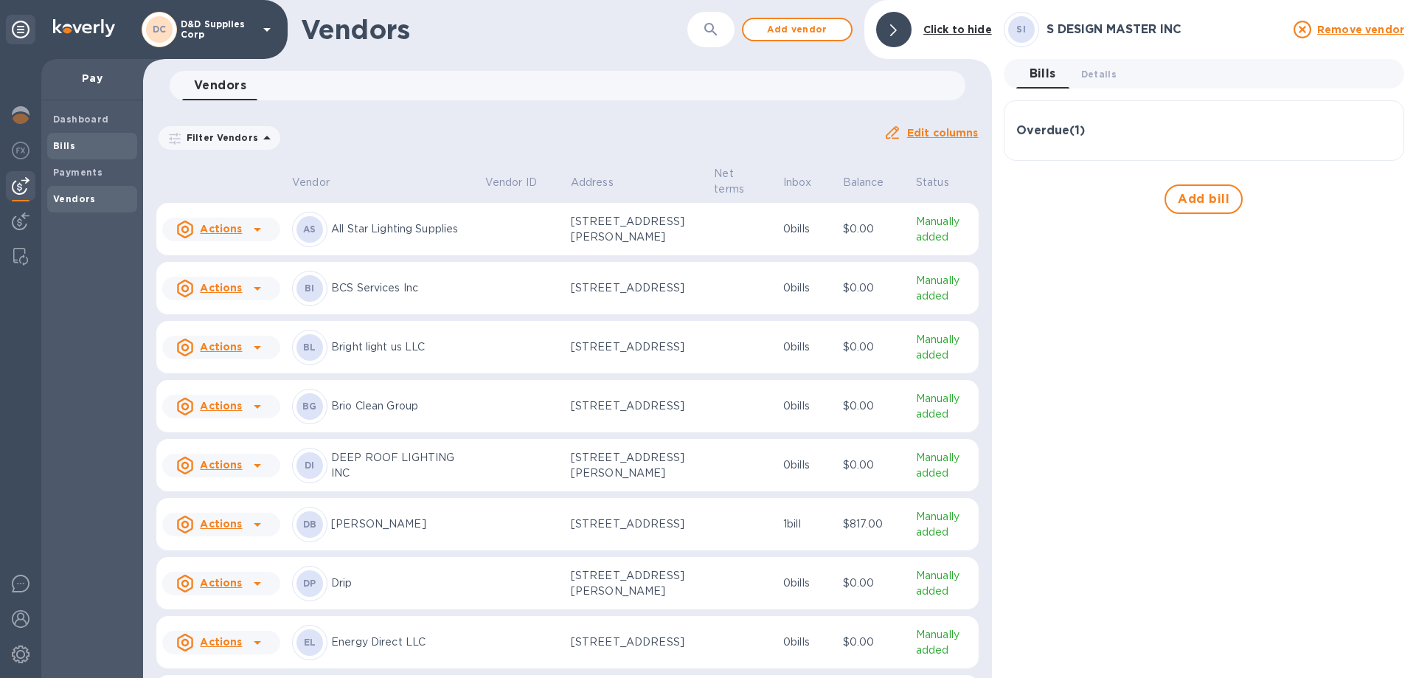
click at [63, 145] on b "Bills" at bounding box center [64, 145] width 22 height 11
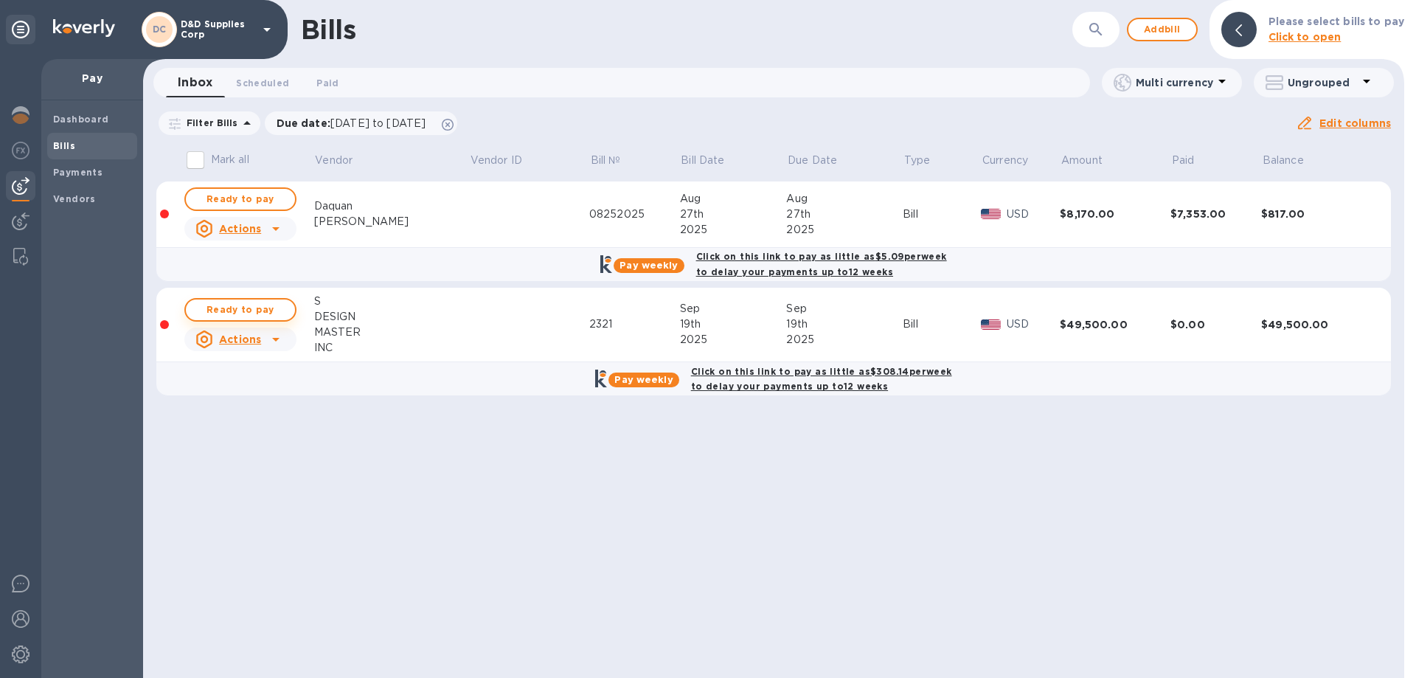
click at [227, 311] on span "Ready to pay" at bounding box center [241, 310] width 86 height 18
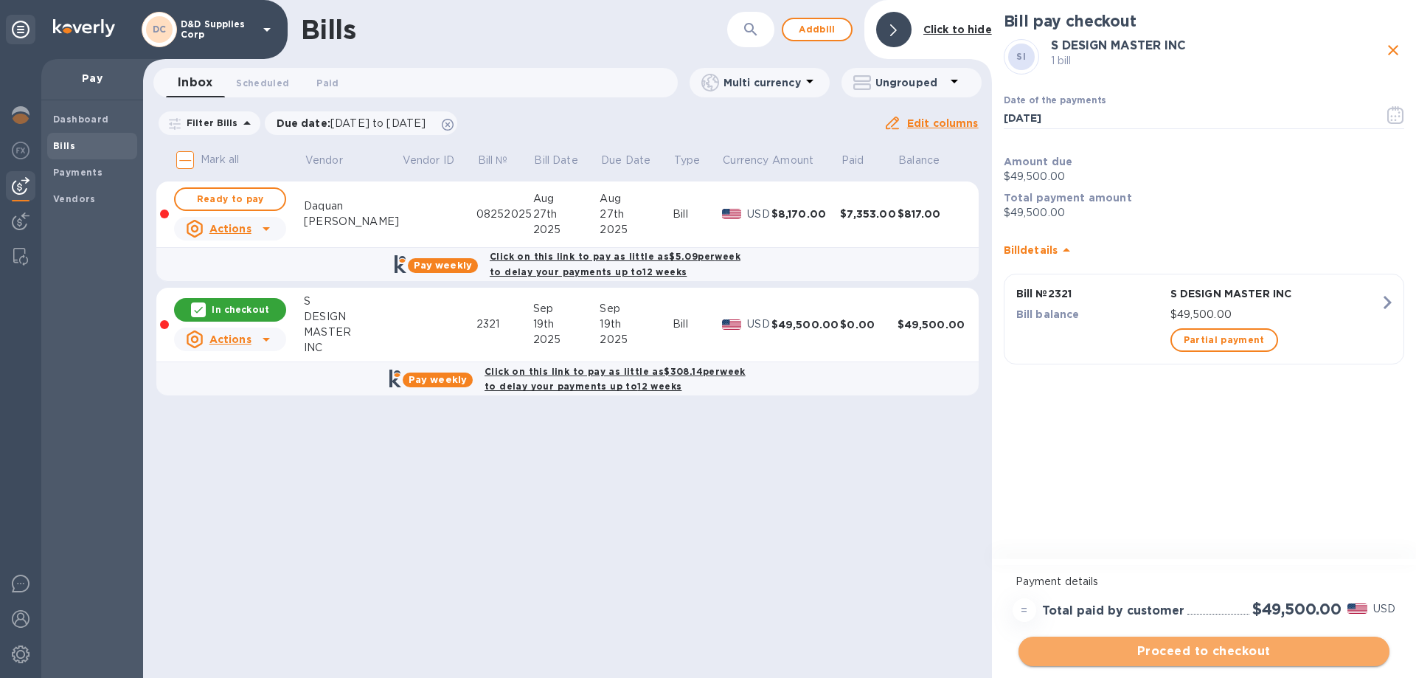
click at [1218, 650] on span "Proceed to checkout" at bounding box center [1203, 651] width 347 height 18
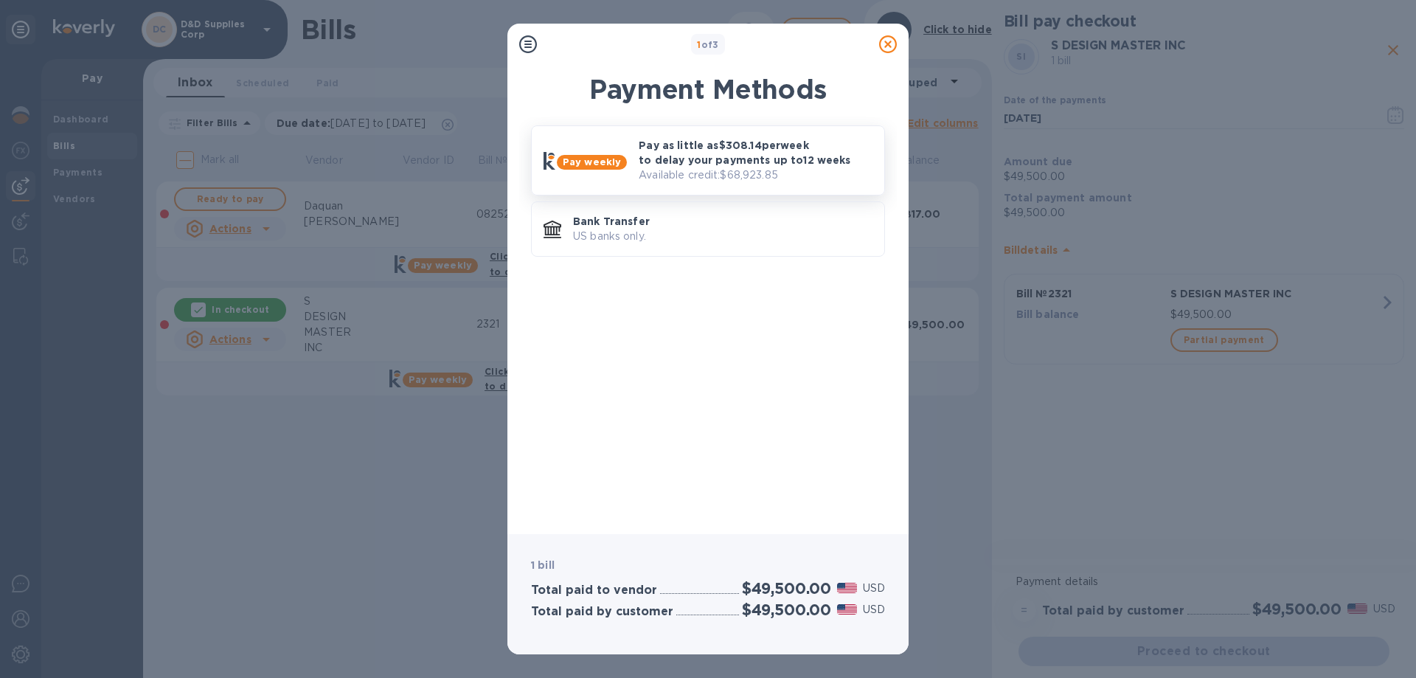
click at [717, 154] on p "Pay as little as $308.14 per week to delay your payments up to 12 weeks" at bounding box center [756, 152] width 234 height 29
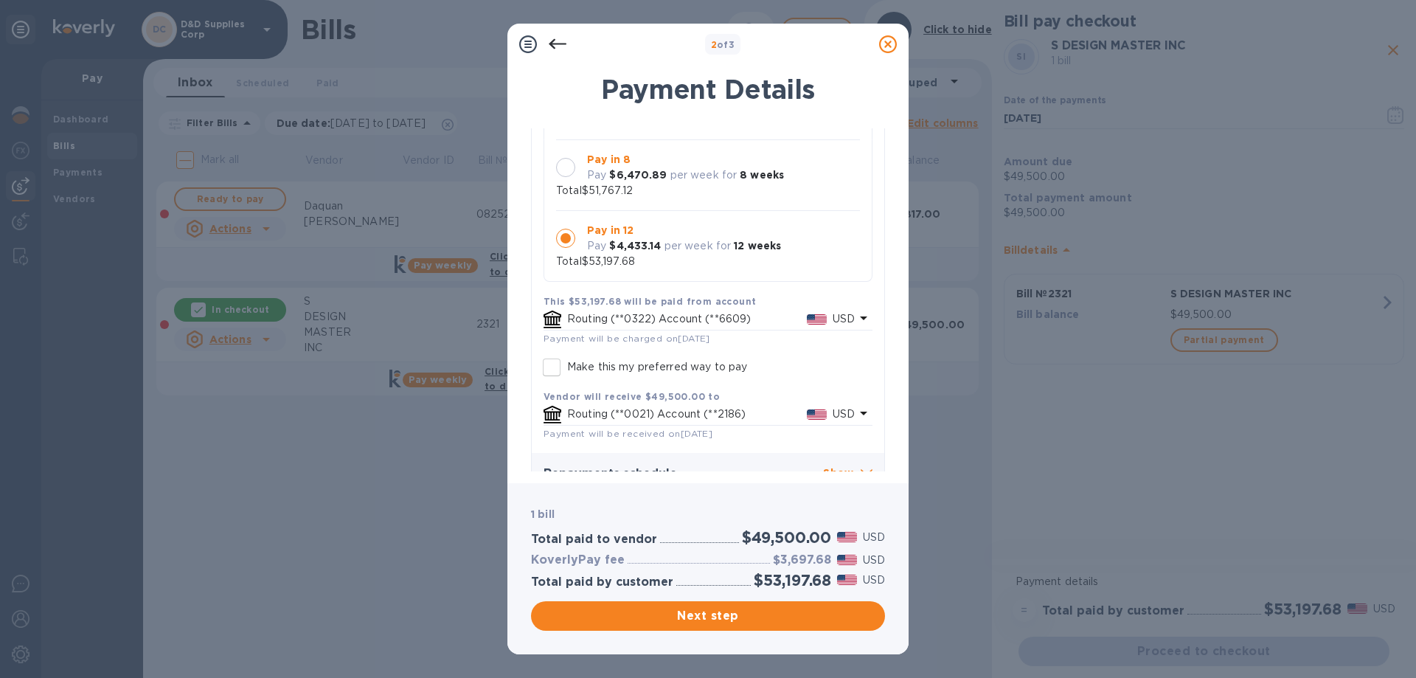
scroll to position [201, 0]
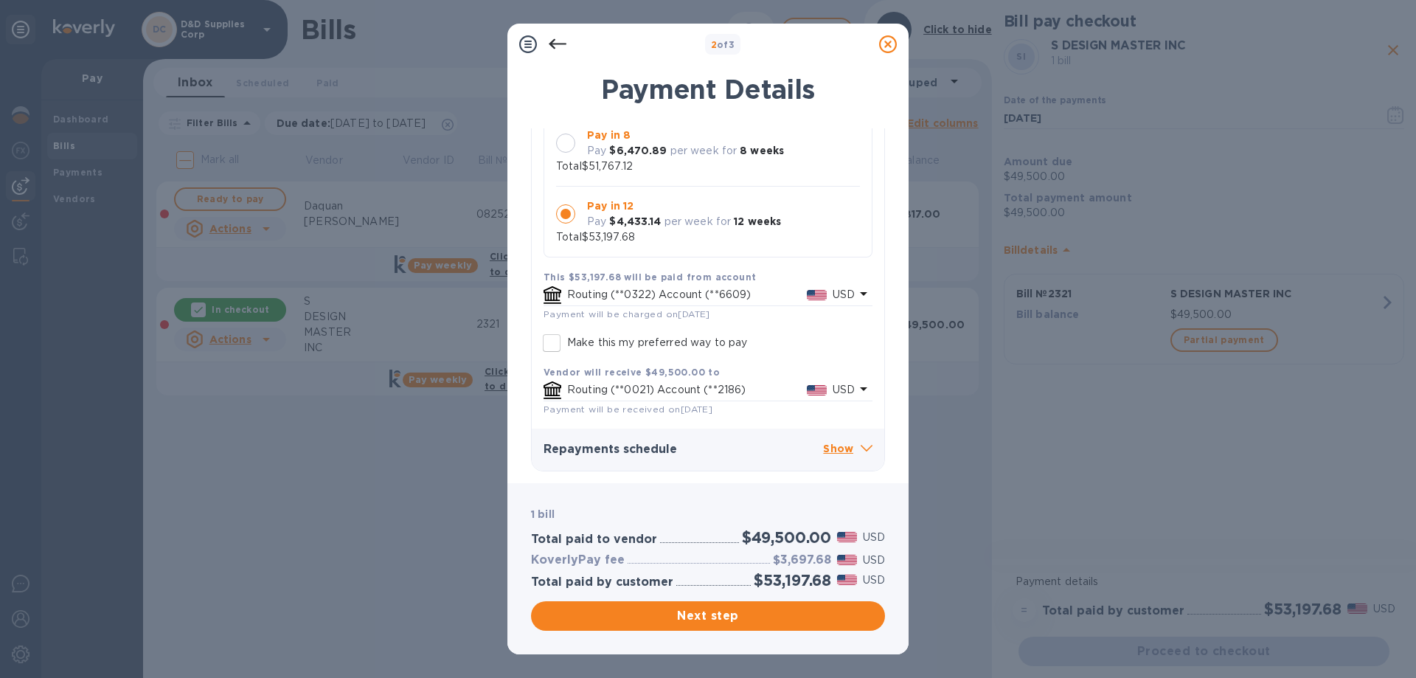
click at [770, 296] on p "Routing (**0322) Account (**6609)" at bounding box center [687, 294] width 240 height 15
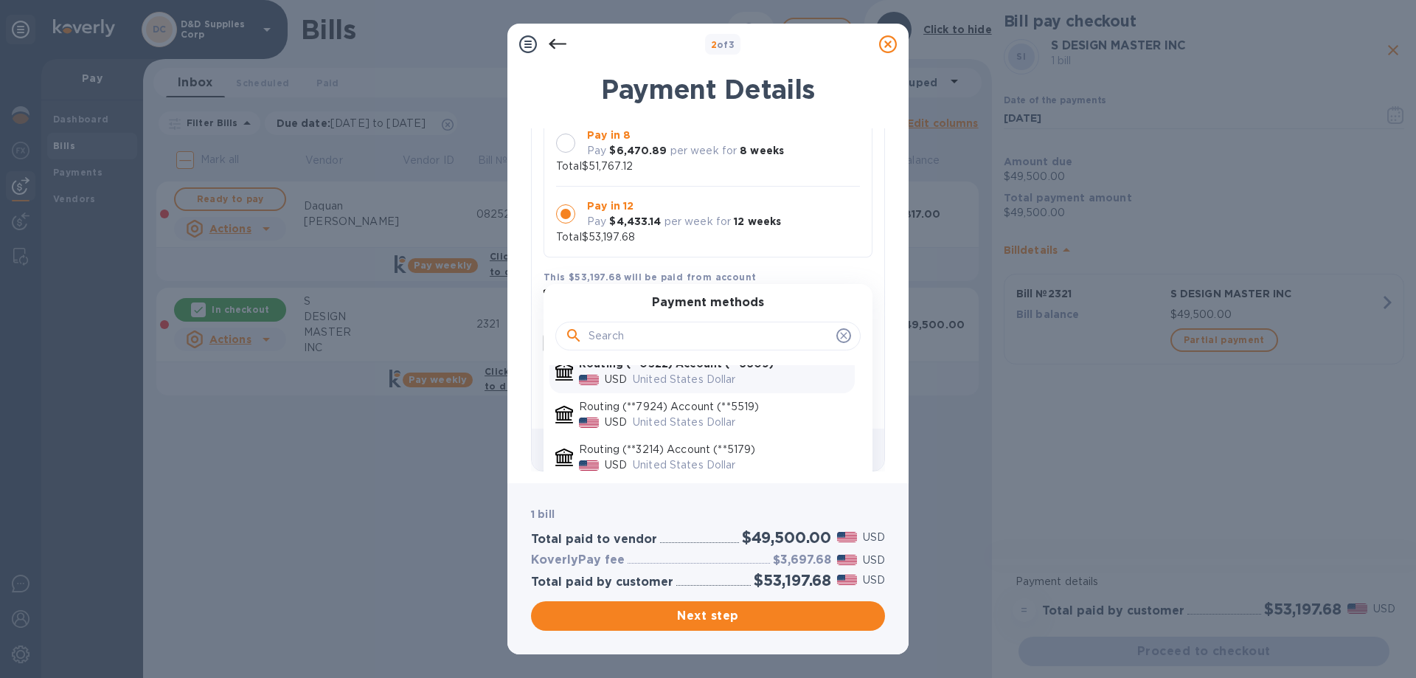
scroll to position [29, 0]
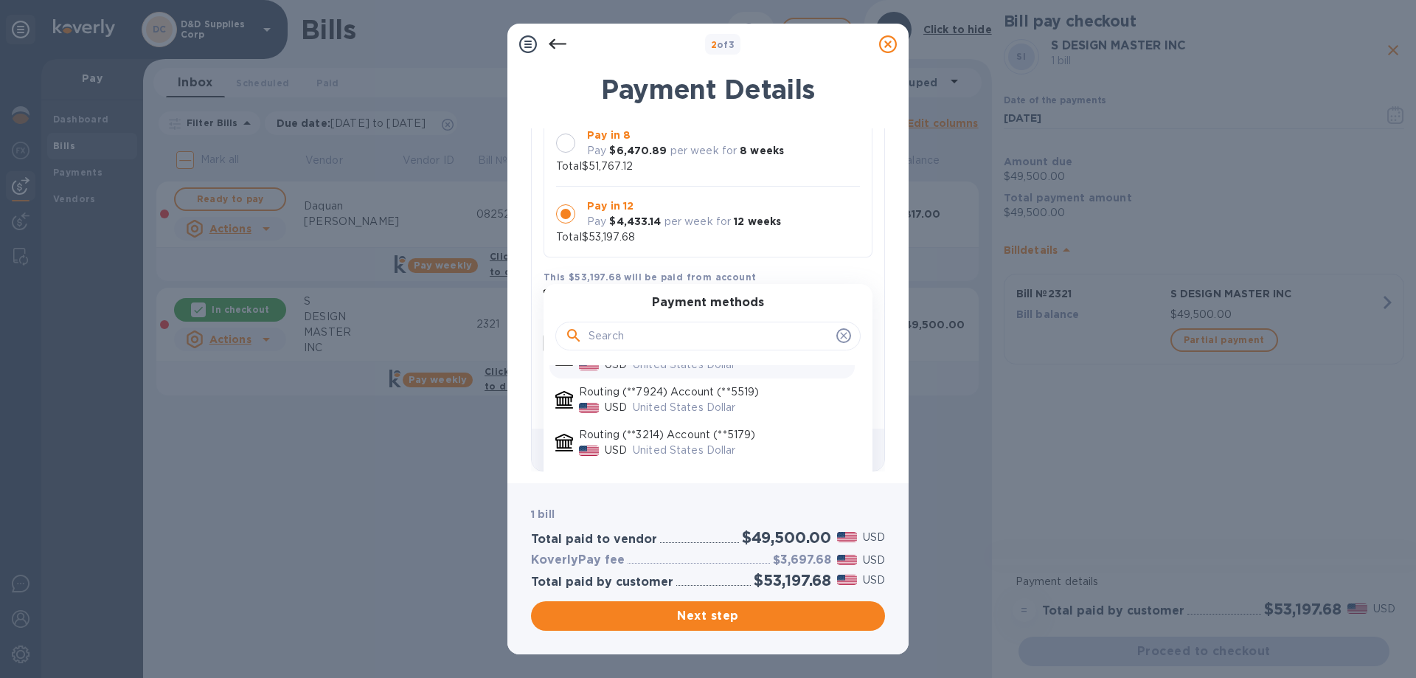
click at [753, 401] on p "United States Dollar" at bounding box center [741, 407] width 216 height 15
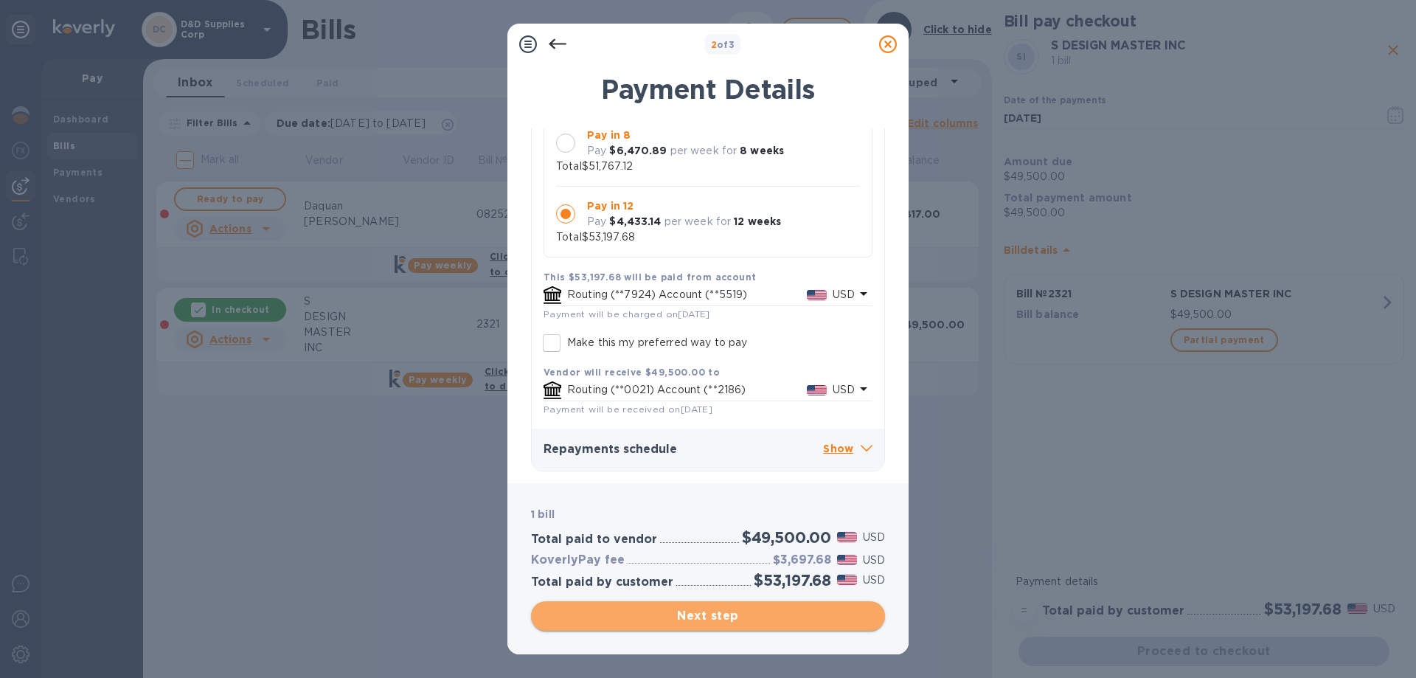
click at [746, 622] on span "Next step" at bounding box center [708, 616] width 330 height 18
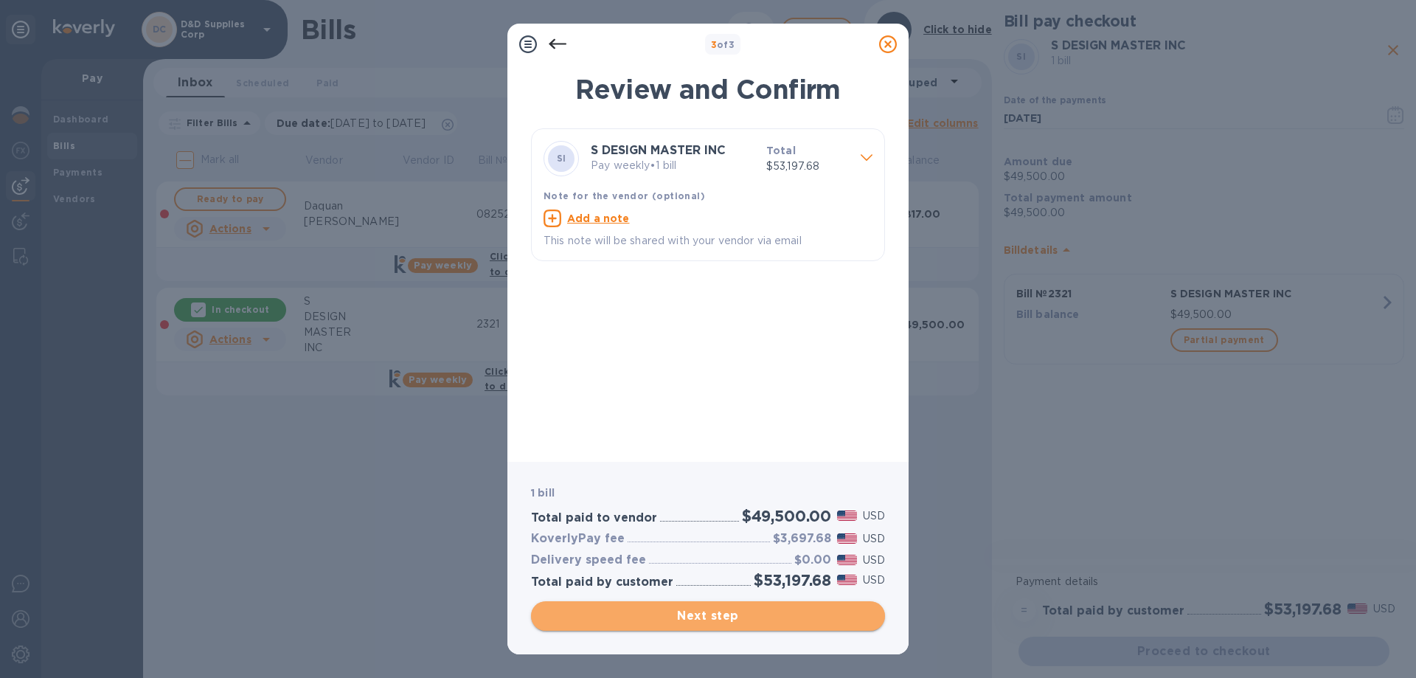
click at [712, 614] on span "Next step" at bounding box center [708, 616] width 330 height 18
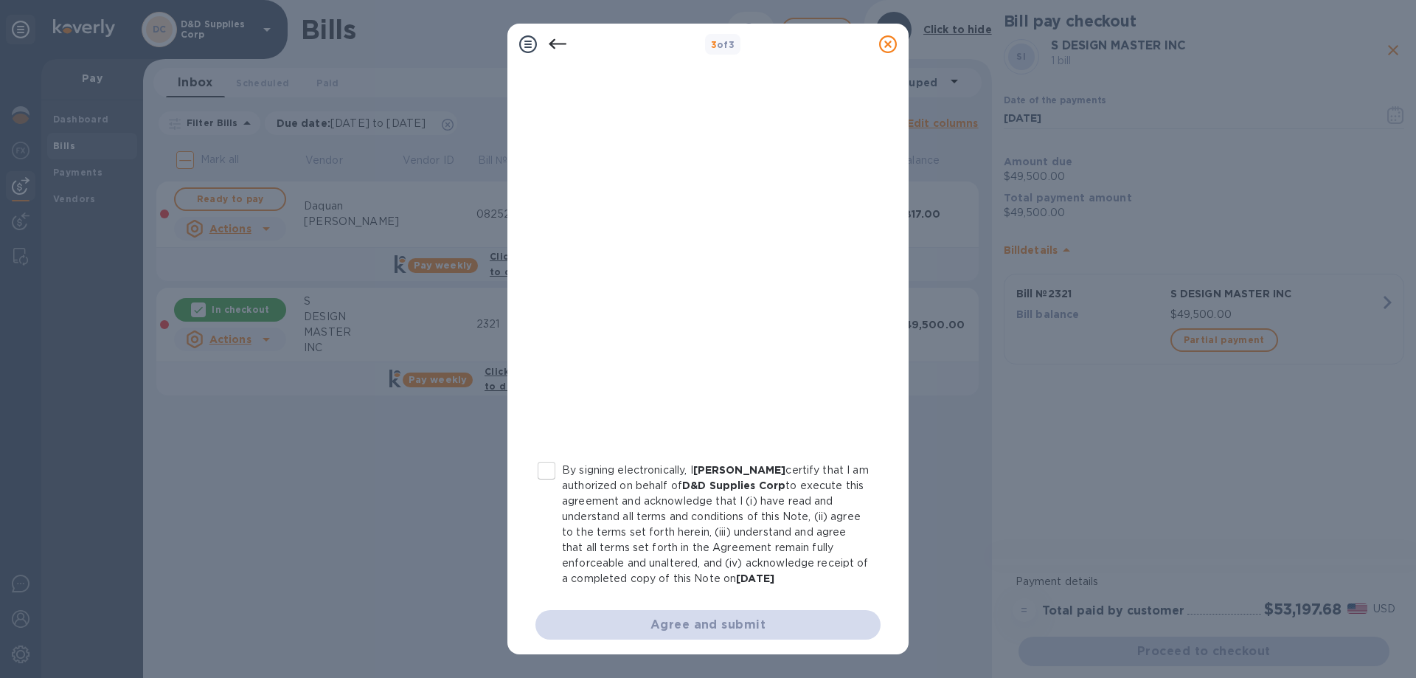
scroll to position [162, 0]
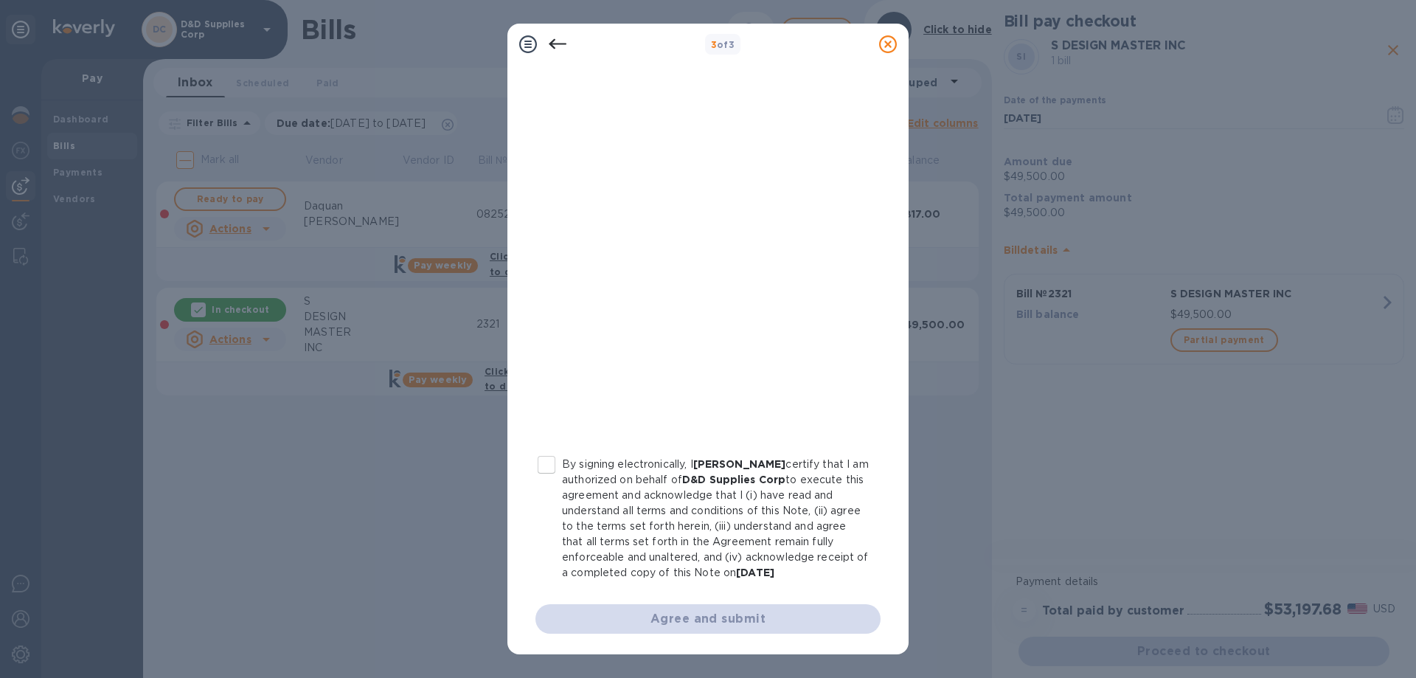
click at [546, 449] on input "By signing electronically, I David goldsten certify that I am authorized on beh…" at bounding box center [546, 464] width 31 height 31
checkbox input "true"
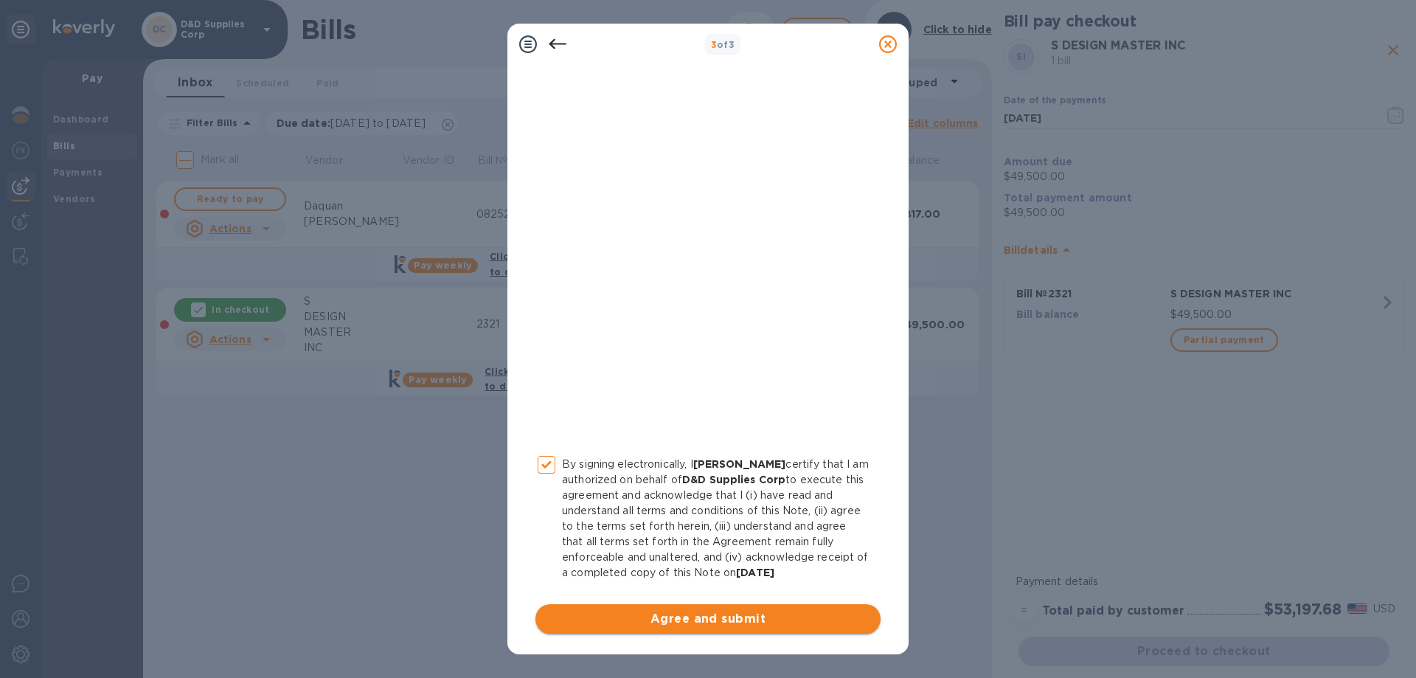
click at [707, 628] on button "Agree and submit" at bounding box center [707, 618] width 345 height 29
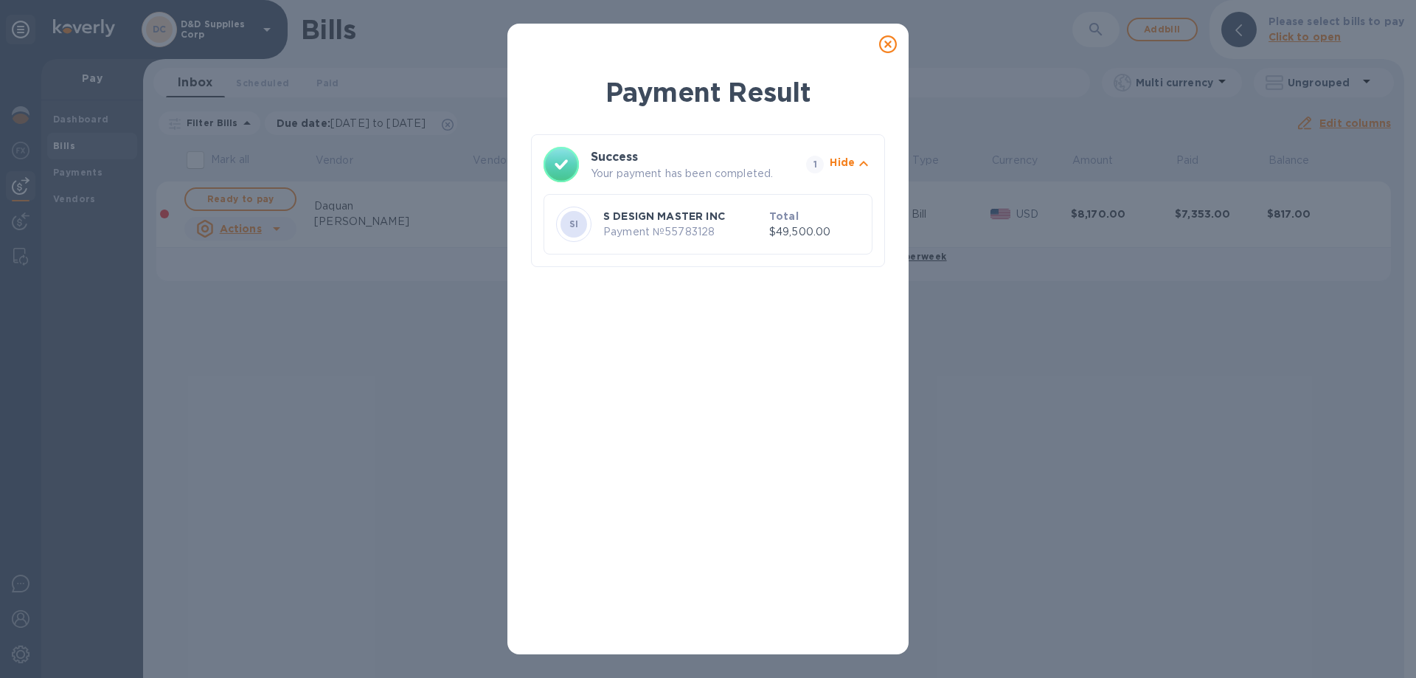
click at [883, 42] on icon at bounding box center [888, 44] width 18 height 18
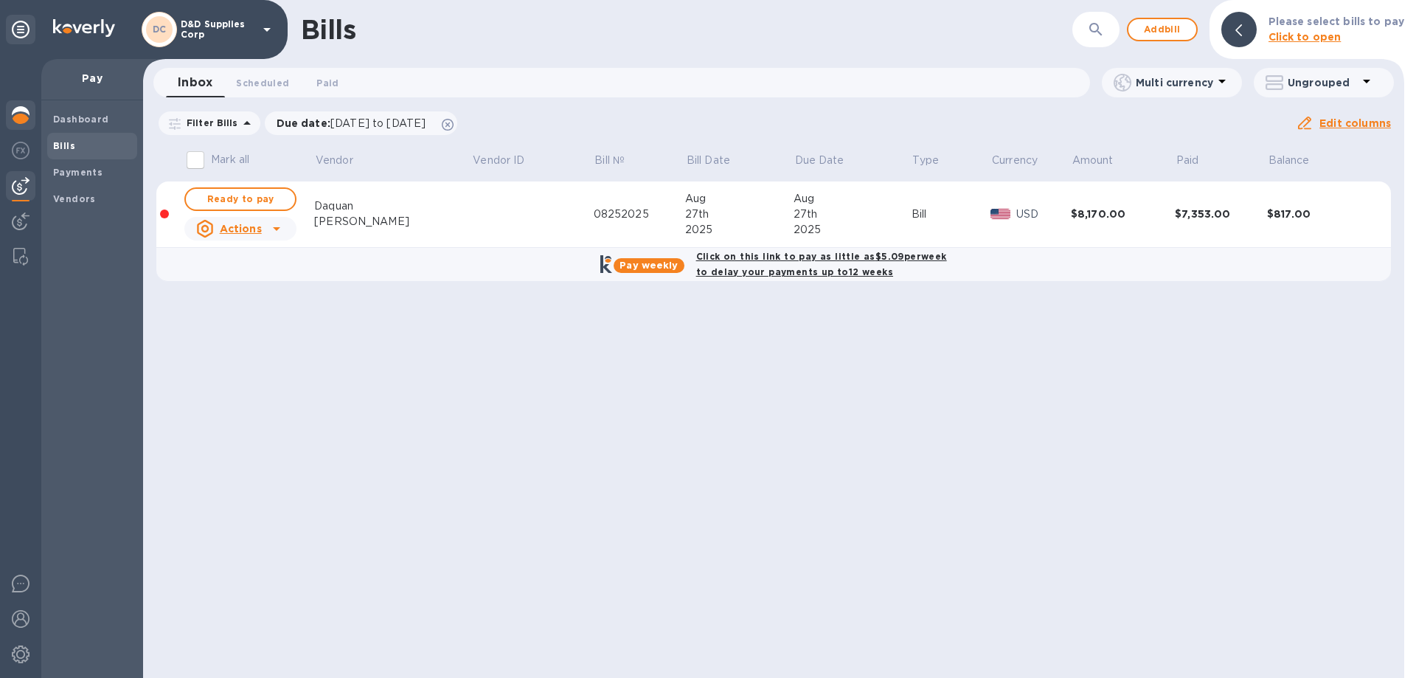
click at [22, 111] on img at bounding box center [21, 115] width 18 height 18
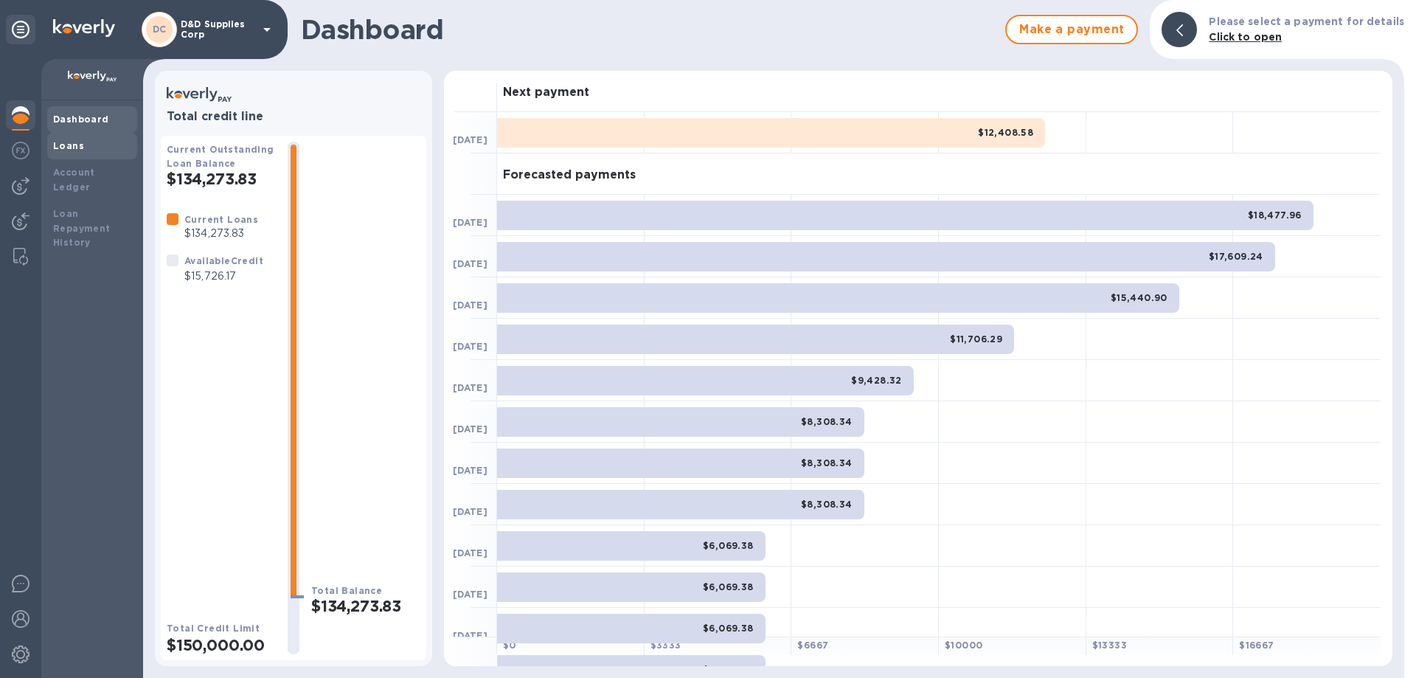
click at [82, 149] on div "Loans" at bounding box center [92, 146] width 78 height 15
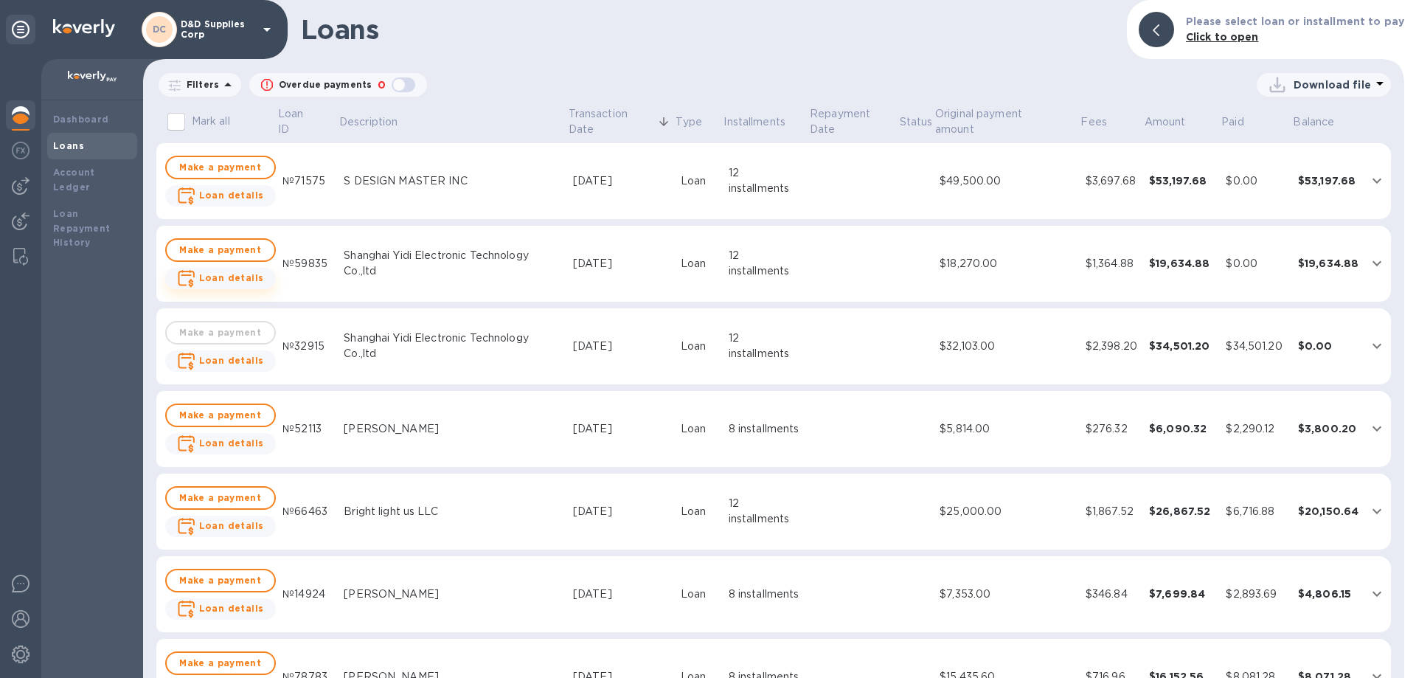
click at [268, 275] on button "Loan details" at bounding box center [220, 278] width 111 height 21
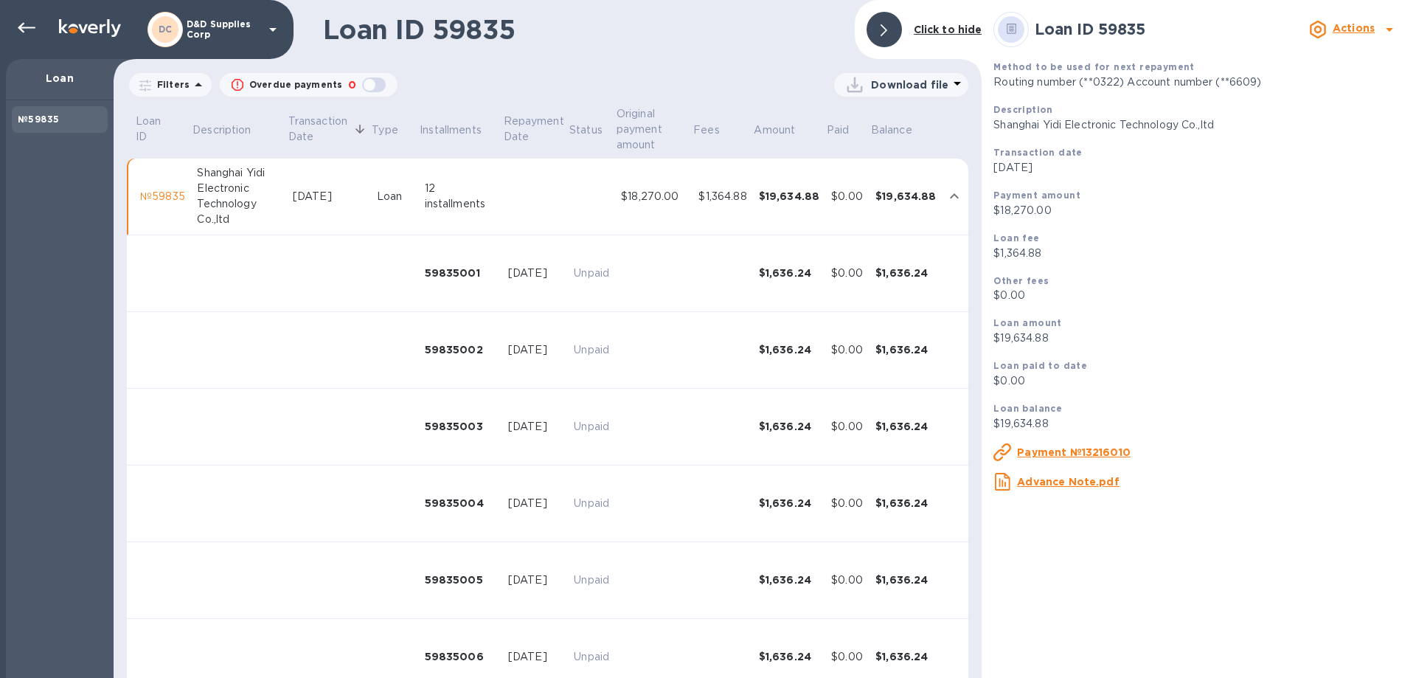
click at [1372, 24] on b "Actions" at bounding box center [1354, 28] width 42 height 12
click at [1380, 193] on div at bounding box center [708, 339] width 1416 height 678
click at [1352, 27] on b "Actions" at bounding box center [1354, 28] width 42 height 12
click at [1275, 147] on div at bounding box center [708, 339] width 1416 height 678
click at [27, 28] on icon at bounding box center [27, 28] width 18 height 10
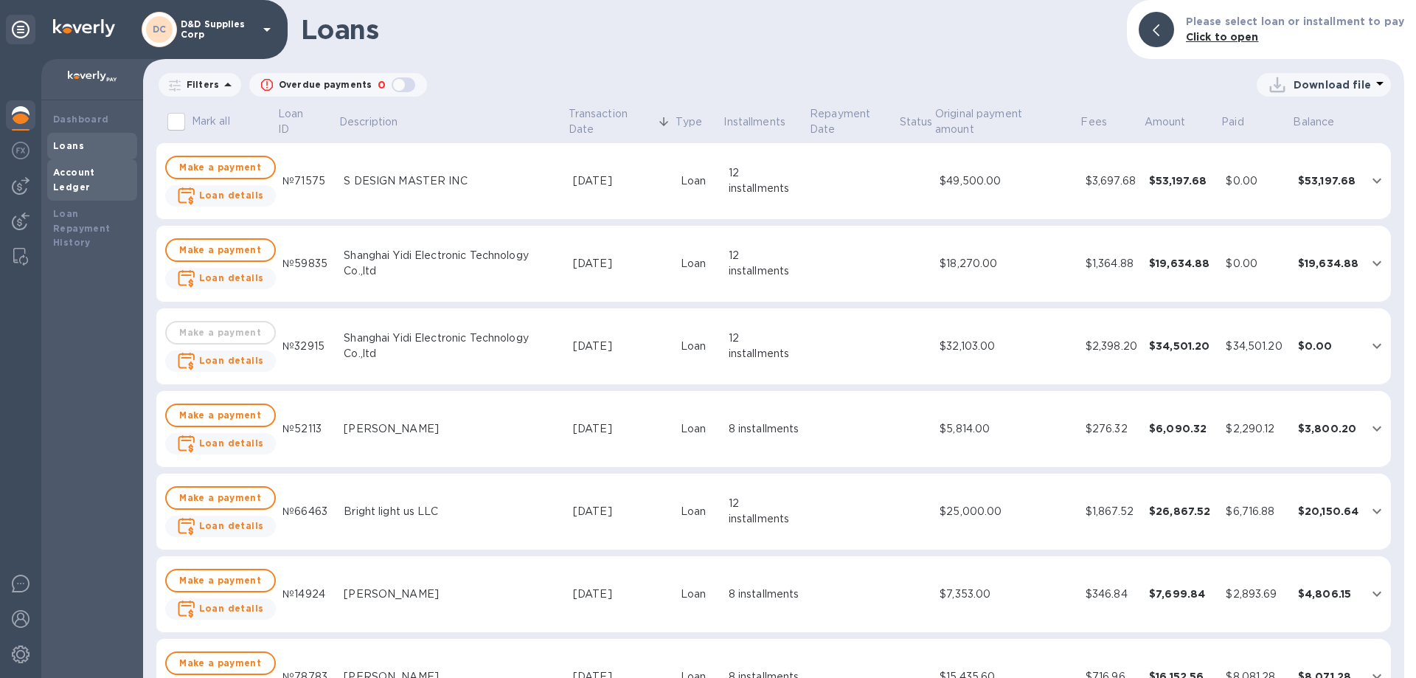
click at [74, 171] on b "Account Ledger" at bounding box center [74, 180] width 42 height 26
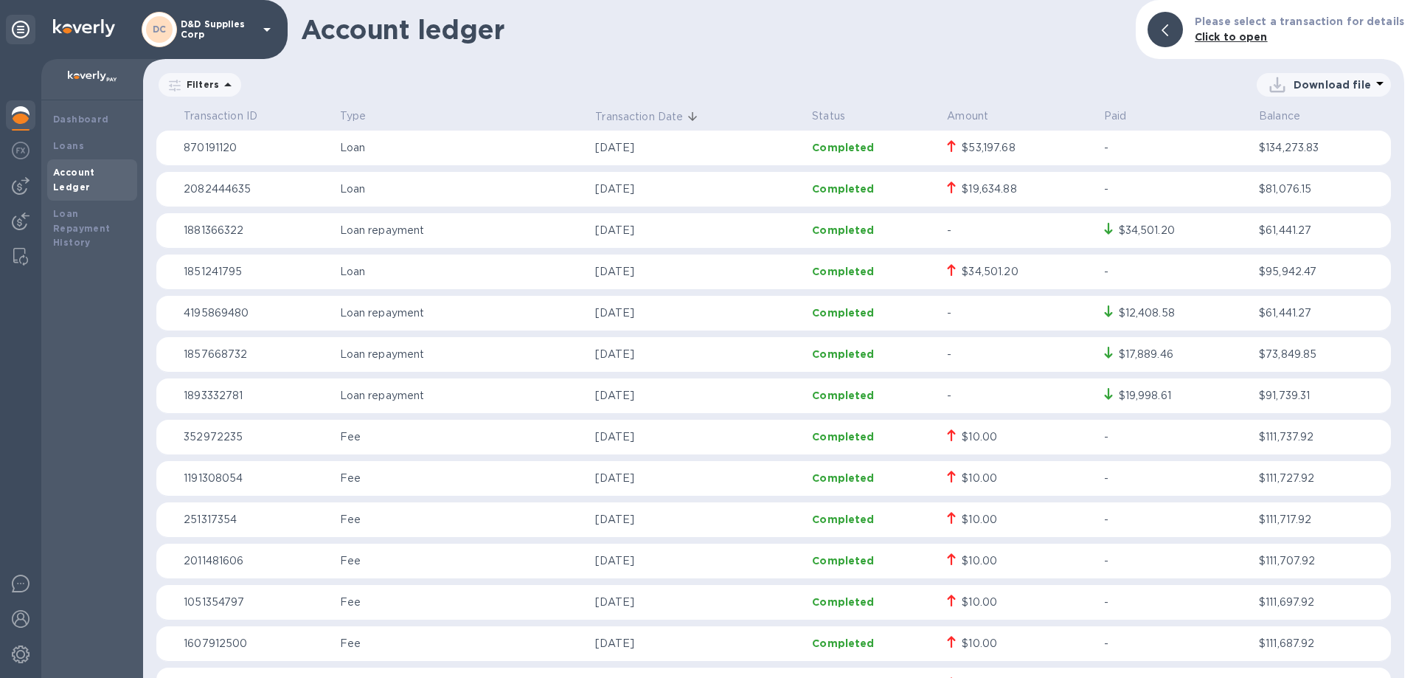
click at [440, 150] on p "Loan" at bounding box center [462, 147] width 244 height 15
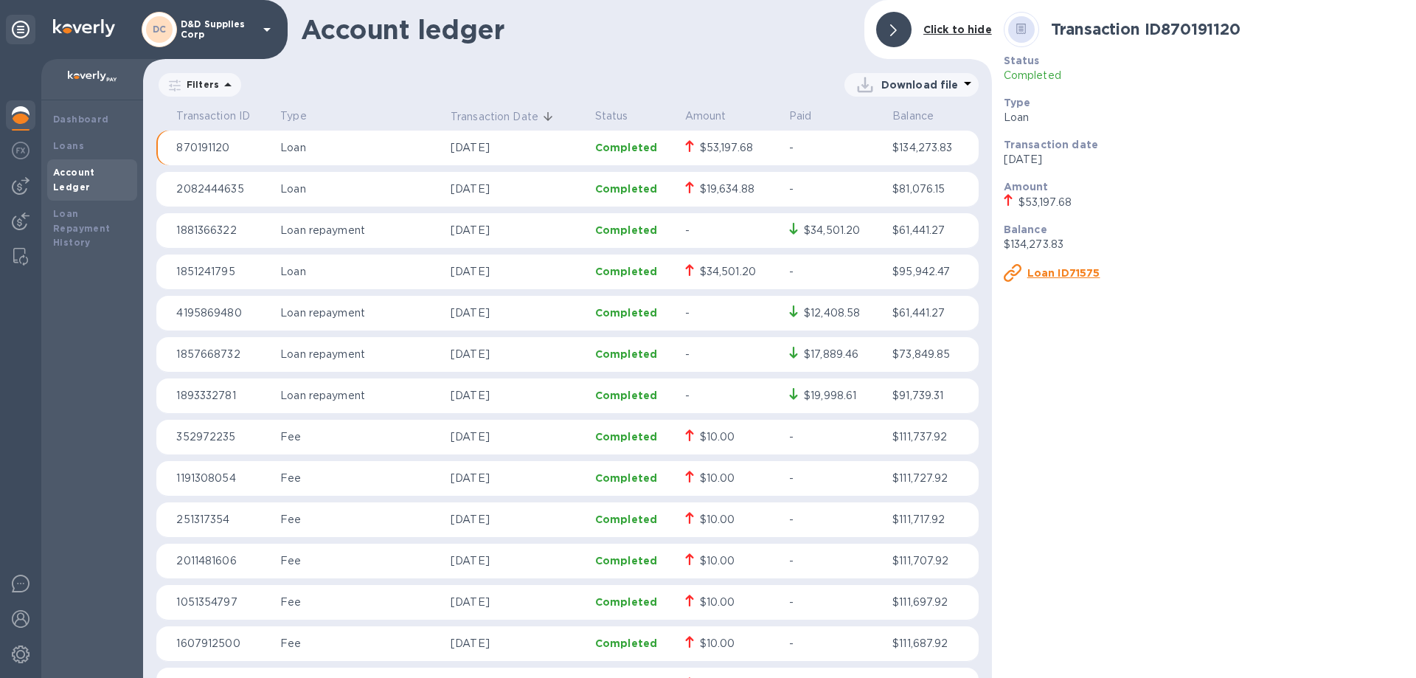
click at [1050, 272] on u "Loan ID71575" at bounding box center [1063, 273] width 73 height 12
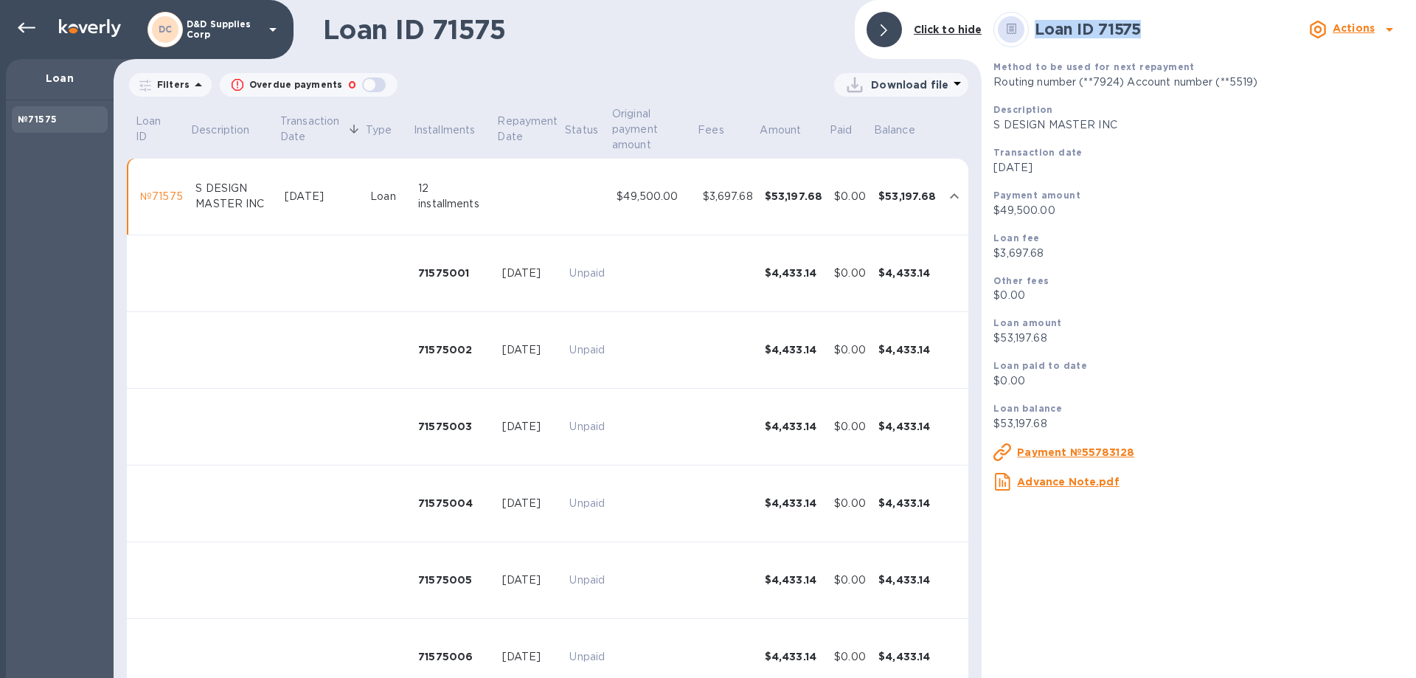
drag, startPoint x: 1036, startPoint y: 29, endPoint x: 1144, endPoint y: 27, distance: 107.7
click at [1144, 27] on h2 "Loan ID 71575" at bounding box center [1169, 29] width 268 height 18
copy b "Loan ID 71575"
click at [367, 198] on td "Loan" at bounding box center [388, 197] width 48 height 77
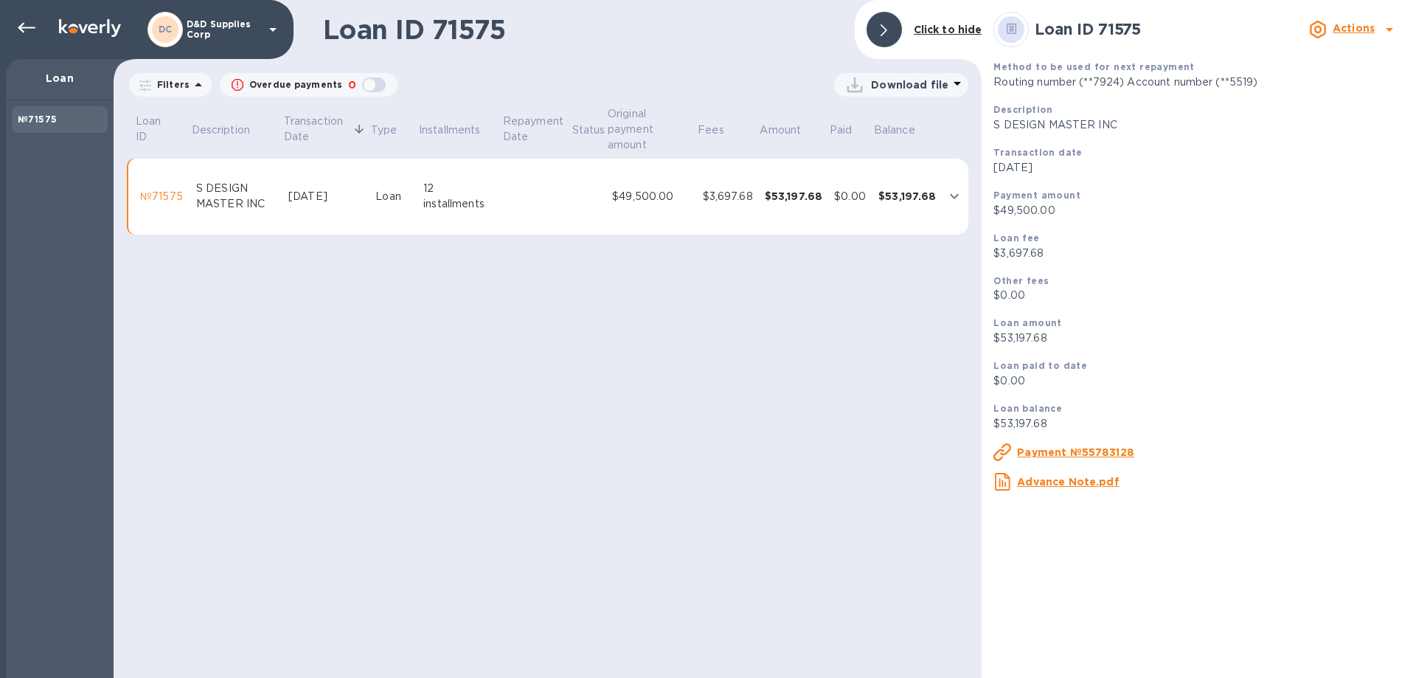
click at [1077, 452] on u "Payment №55783128" at bounding box center [1075, 452] width 117 height 12
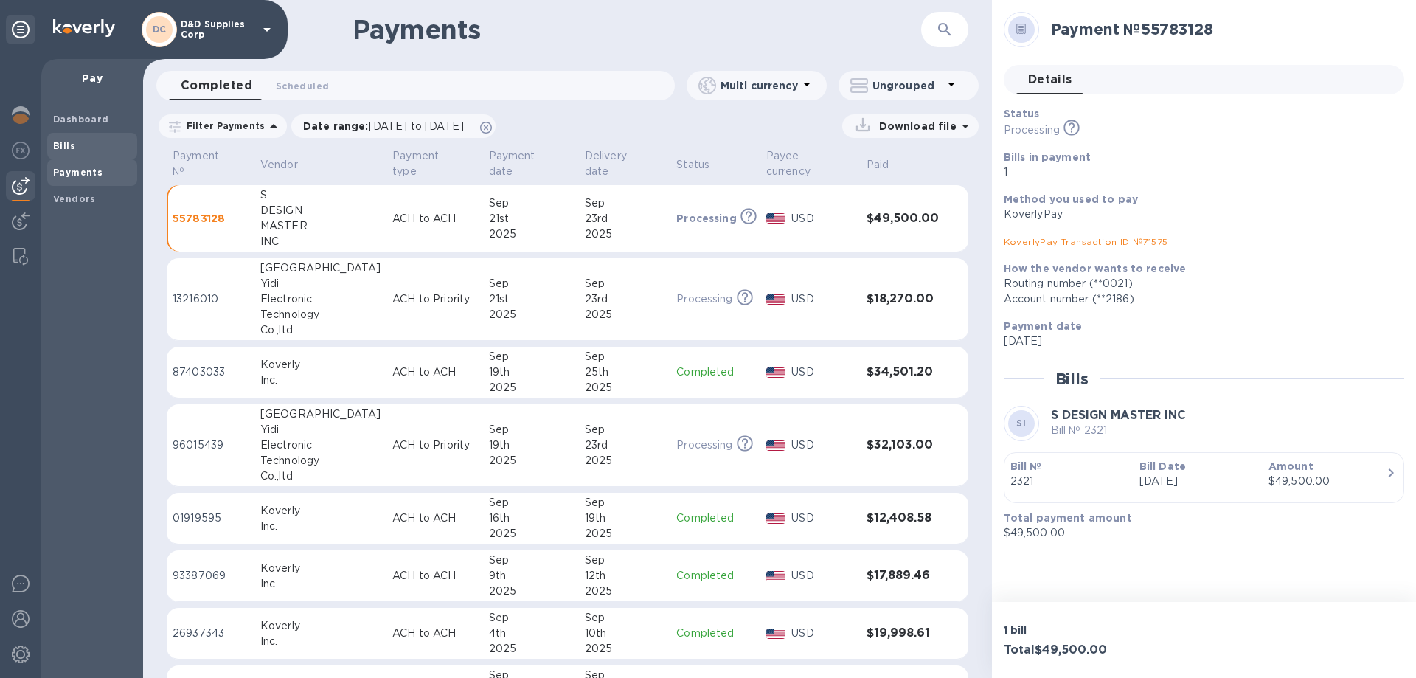
click at [63, 146] on b "Bills" at bounding box center [64, 145] width 22 height 11
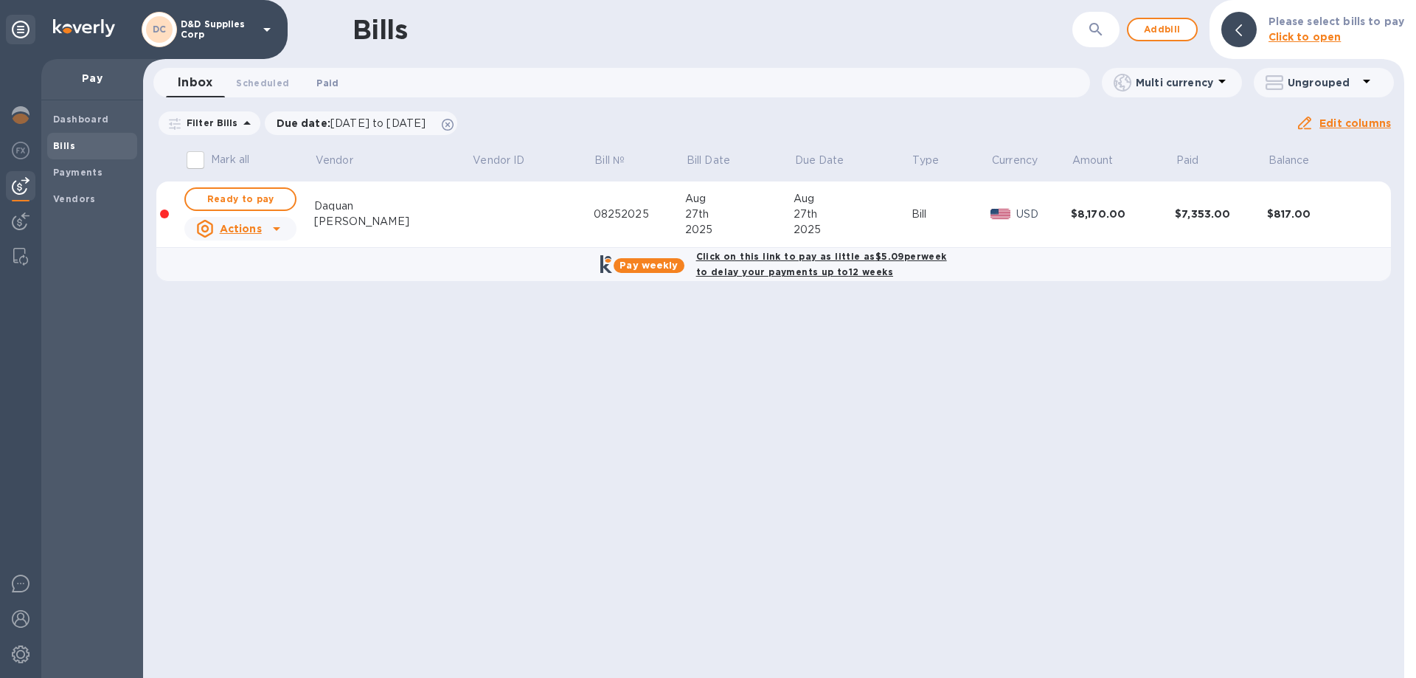
click at [323, 82] on span "Paid 0" at bounding box center [327, 82] width 22 height 15
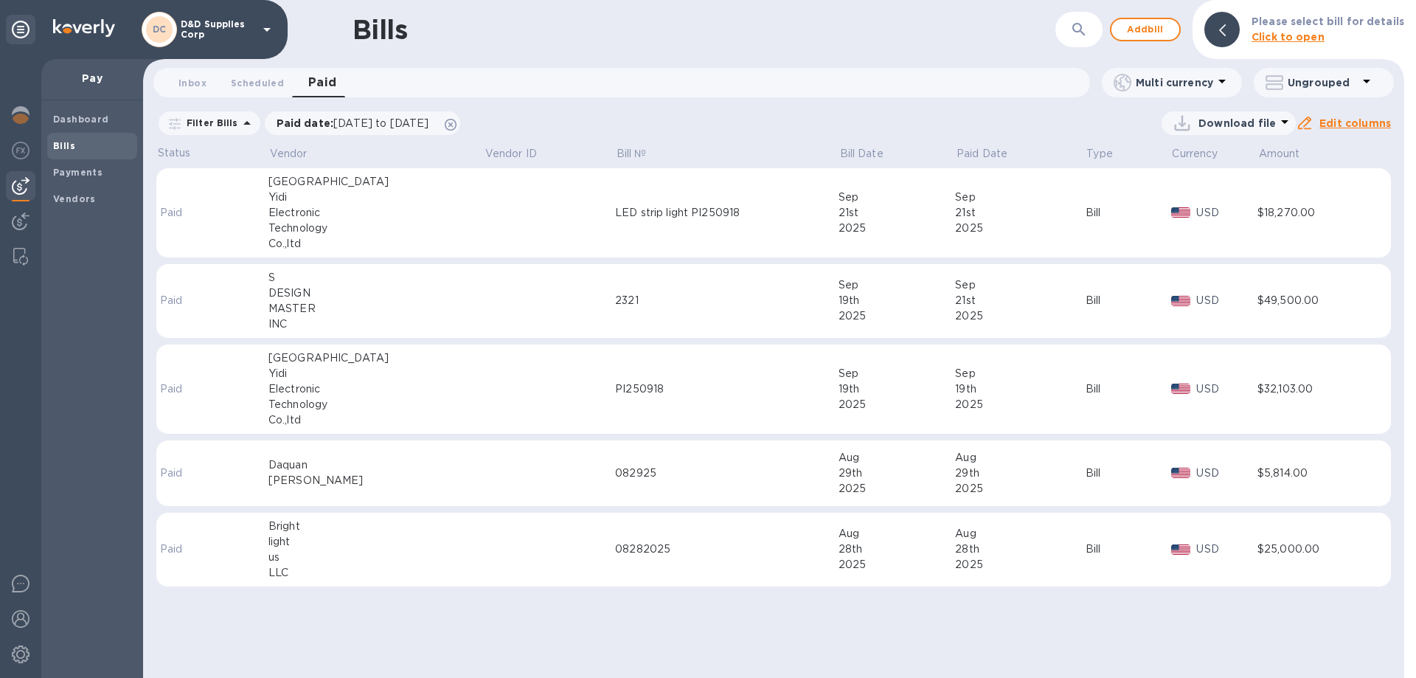
click at [622, 294] on div "2321" at bounding box center [726, 300] width 223 height 15
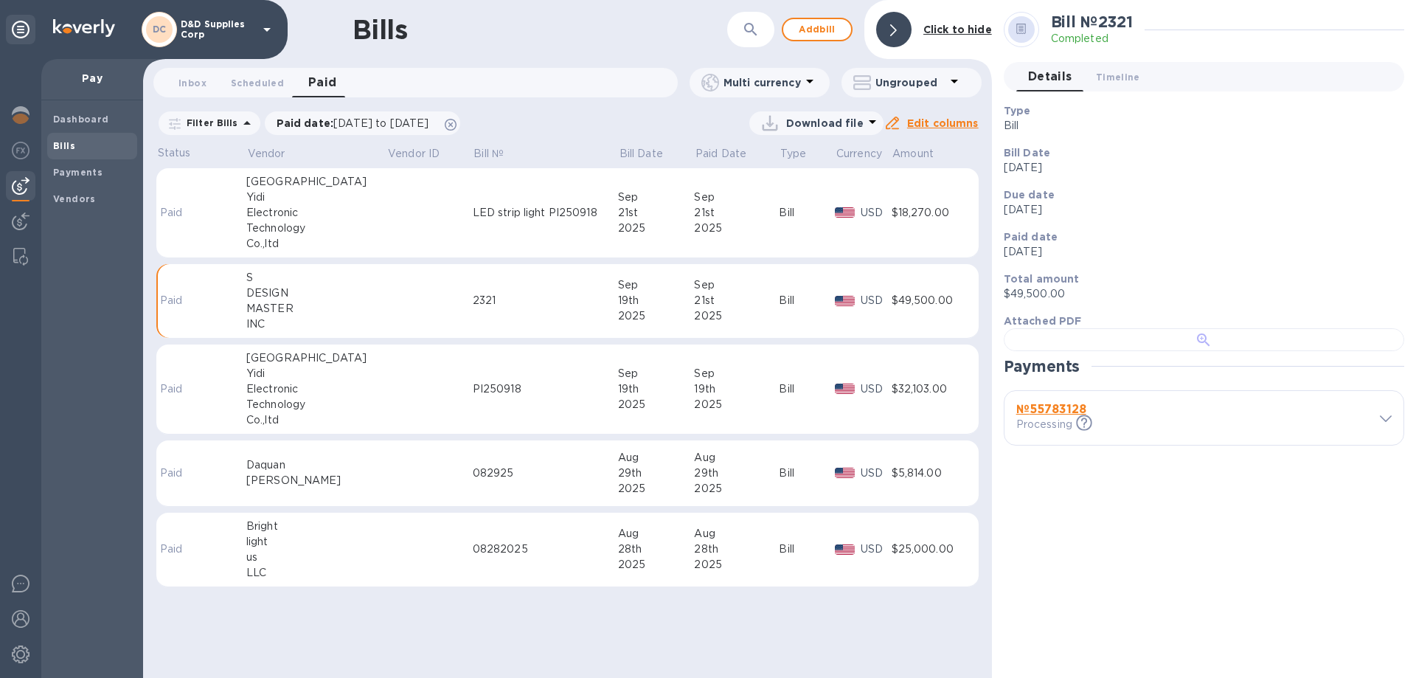
click at [1192, 351] on div at bounding box center [1204, 339] width 400 height 23
click at [1127, 66] on button "Timeline 0" at bounding box center [1118, 76] width 68 height 29
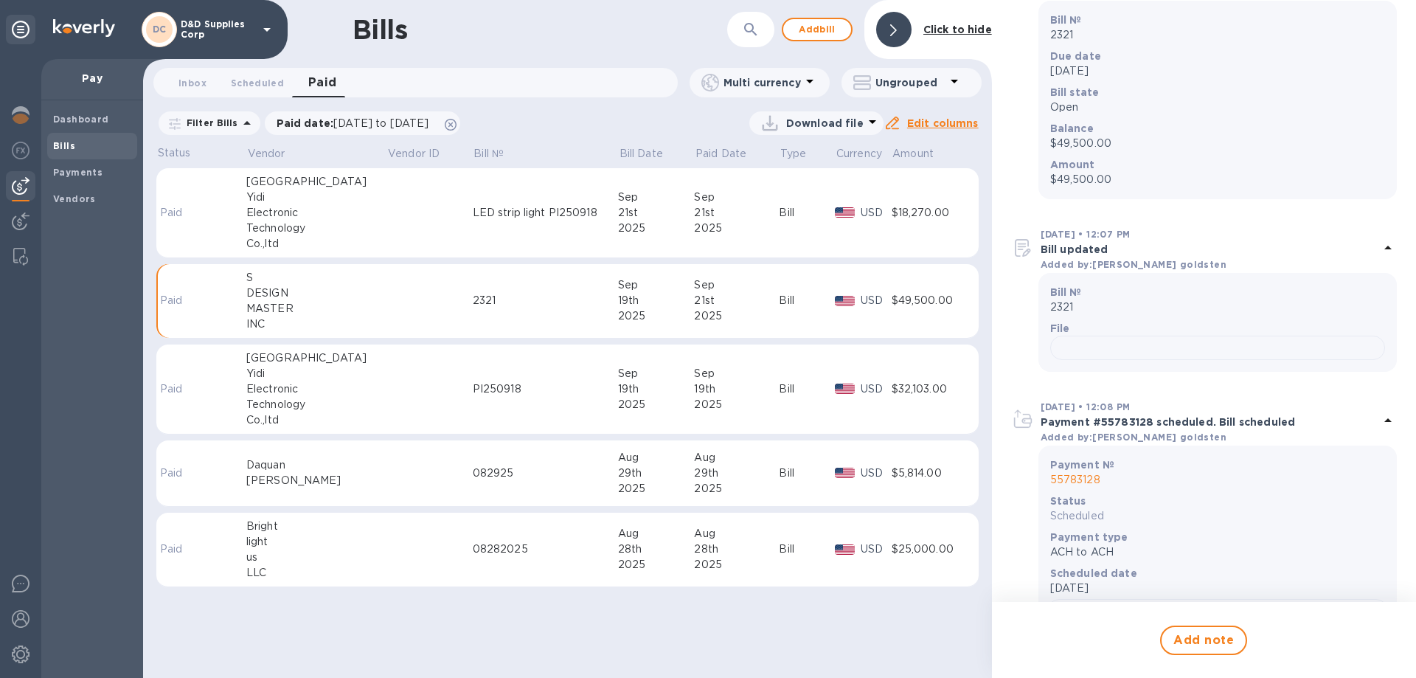
scroll to position [295, 0]
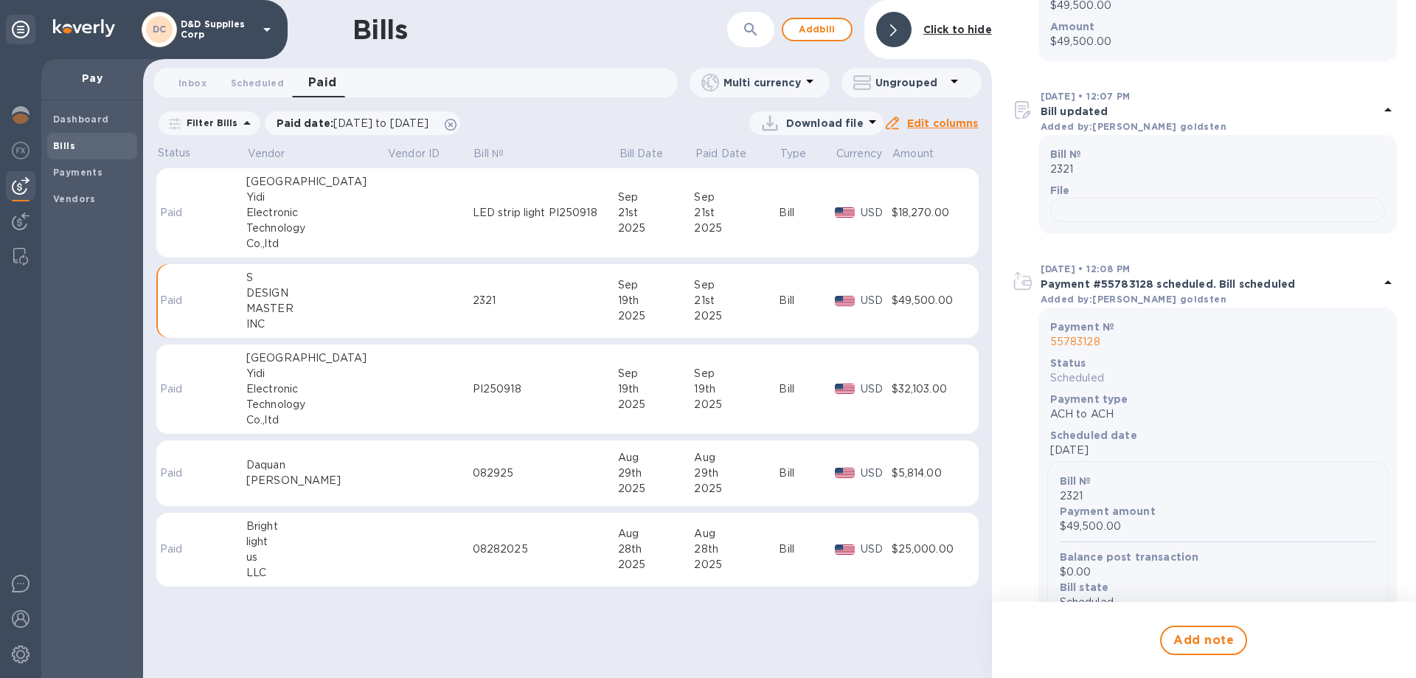
click at [1069, 109] on p "Bill updated" at bounding box center [1210, 111] width 338 height 15
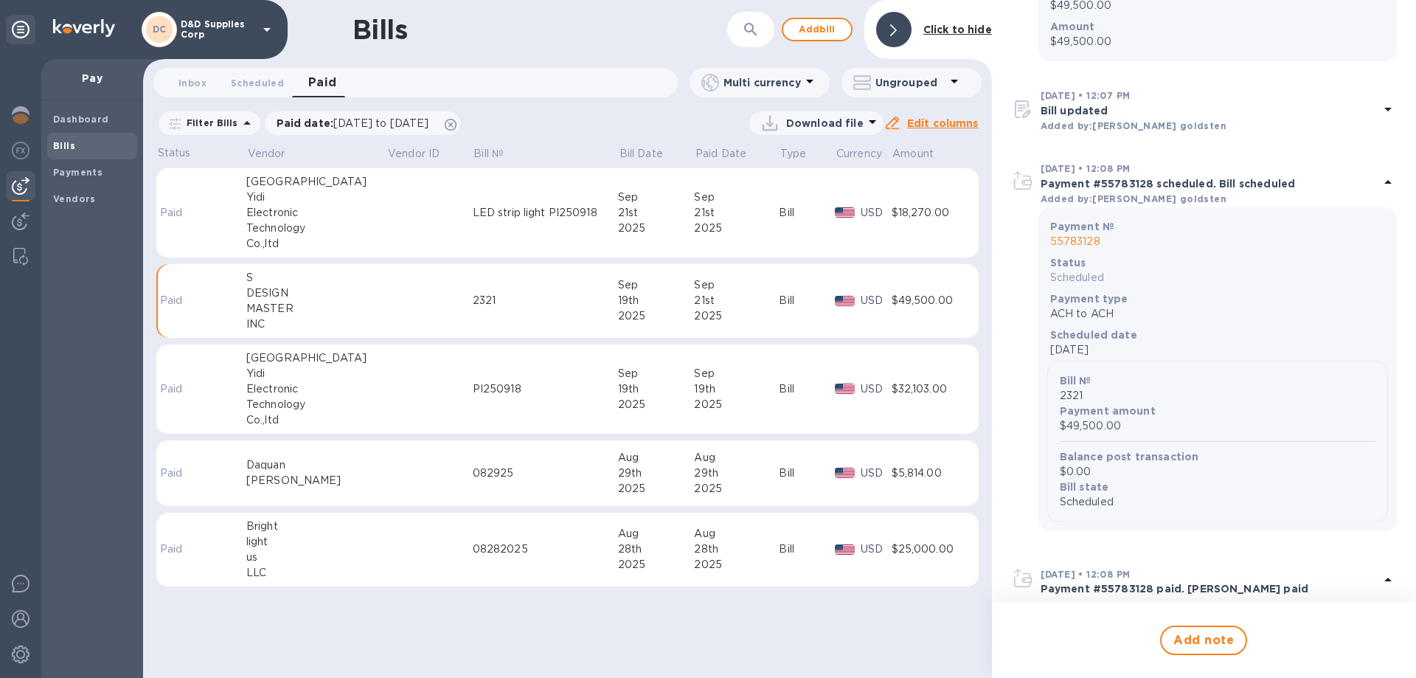
click at [1069, 109] on p "Bill updated" at bounding box center [1210, 110] width 338 height 15
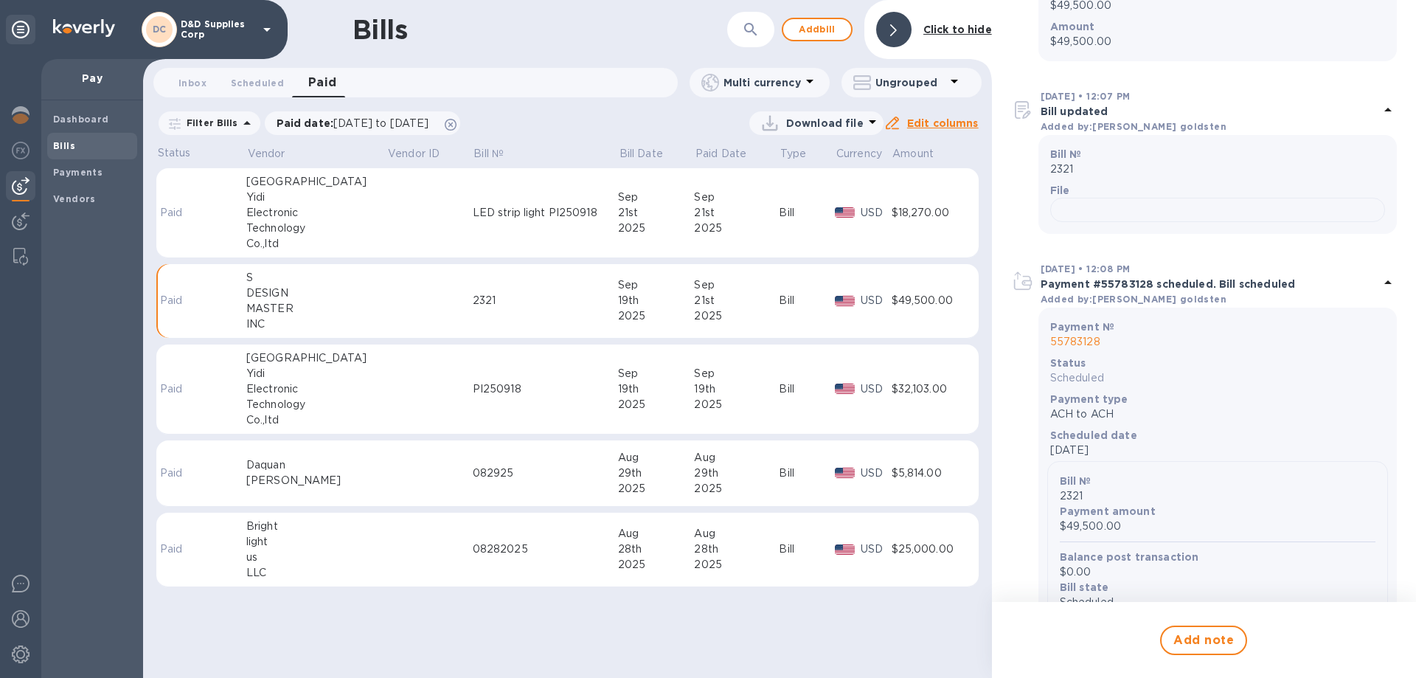
click at [1069, 109] on p "Bill updated" at bounding box center [1210, 111] width 338 height 15
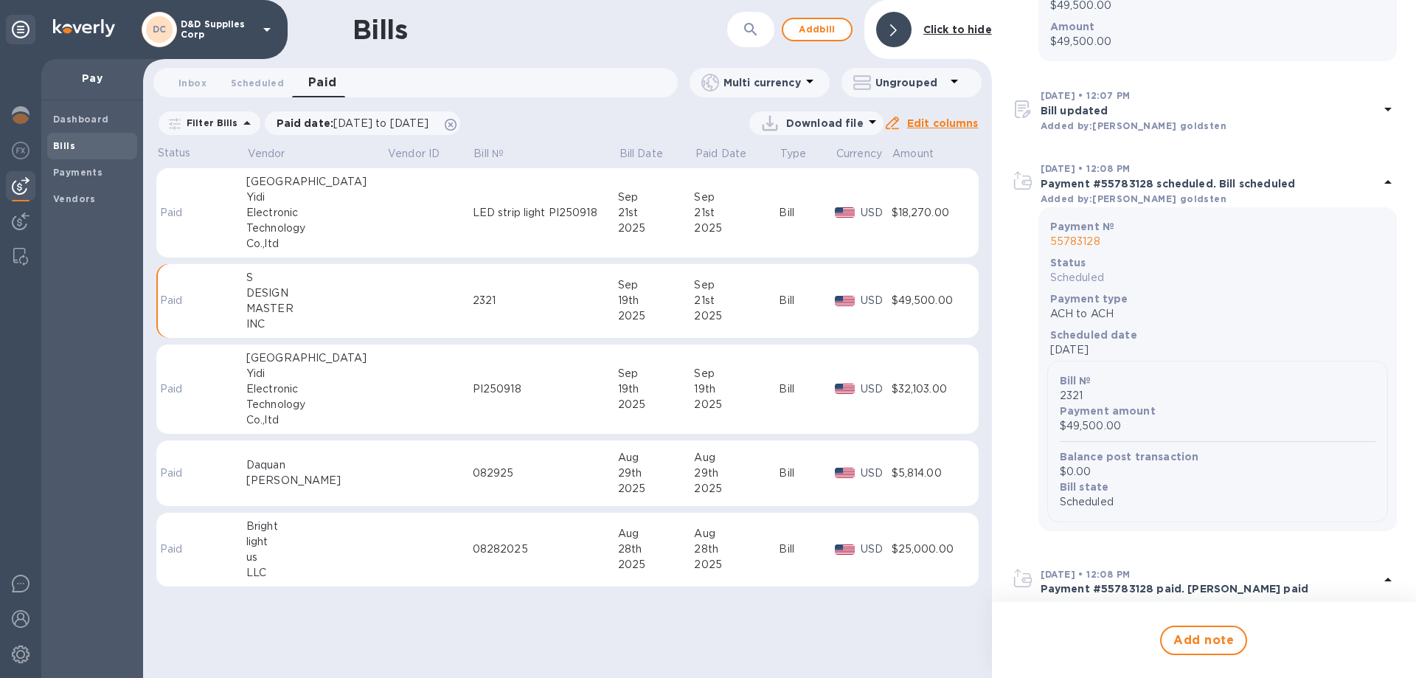
click at [1069, 109] on p "Bill updated" at bounding box center [1210, 110] width 338 height 15
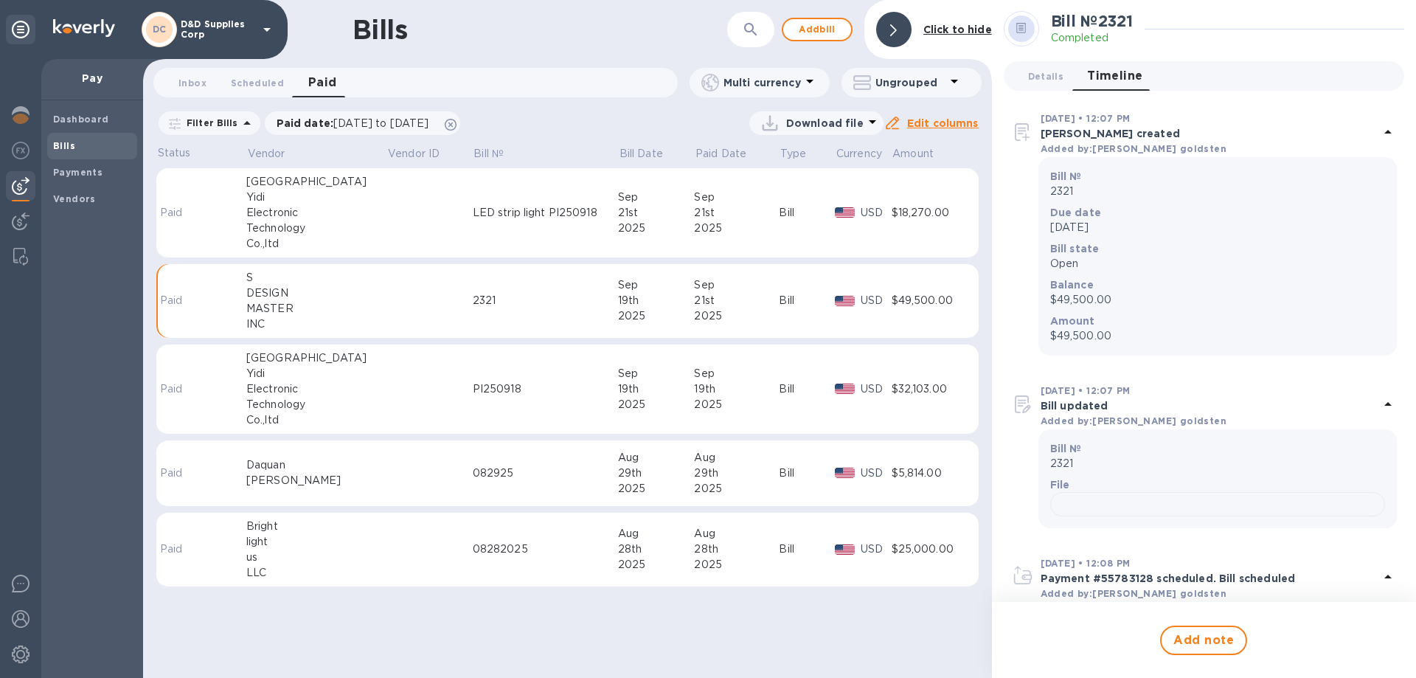
scroll to position [0, 0]
click at [1035, 79] on span "Details 0" at bounding box center [1045, 76] width 35 height 15
